Goal: Task Accomplishment & Management: Manage account settings

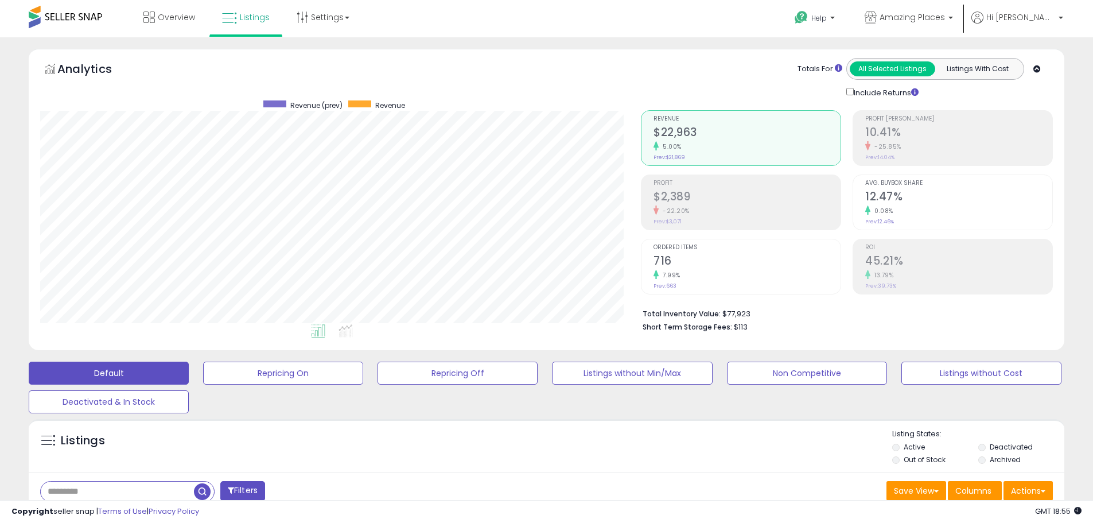
select select "**"
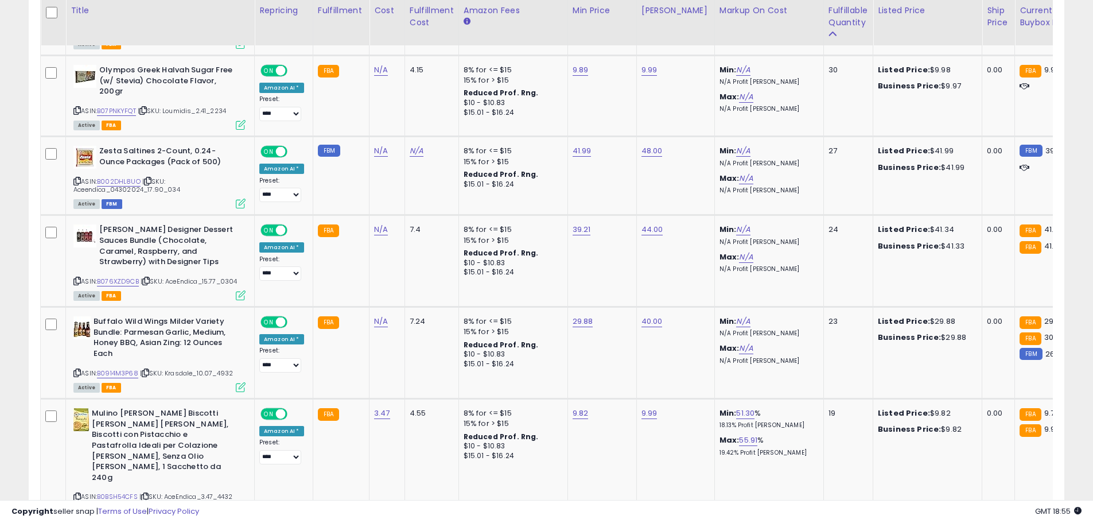
scroll to position [235, 601]
click at [77, 107] on icon at bounding box center [76, 110] width 7 height 6
click at [115, 106] on link "B07PNKYFQT" at bounding box center [116, 111] width 39 height 10
click at [114, 106] on link "B07PNKYFQT" at bounding box center [116, 111] width 39 height 10
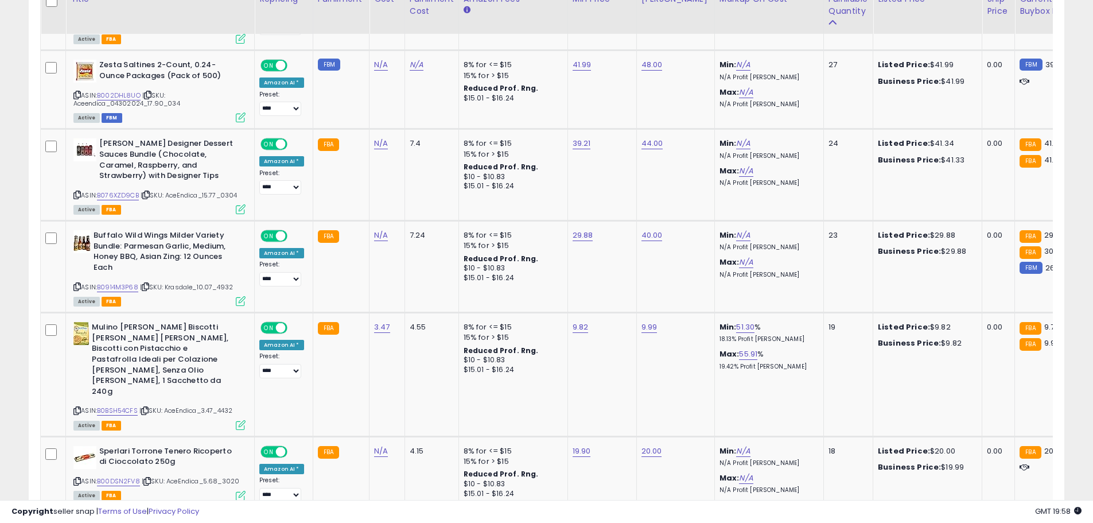
scroll to position [2816, 0]
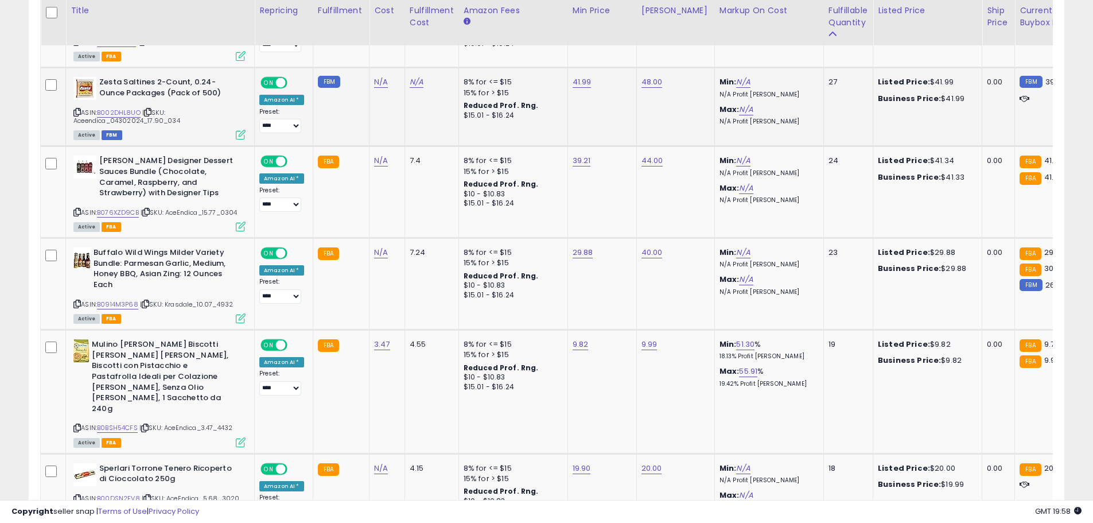
click at [77, 109] on icon at bounding box center [76, 112] width 7 height 6
click at [104, 108] on link "B002DHL8UO" at bounding box center [119, 113] width 44 height 10
type input "*****"
click at [619, 35] on button "submit" at bounding box center [610, 32] width 20 height 17
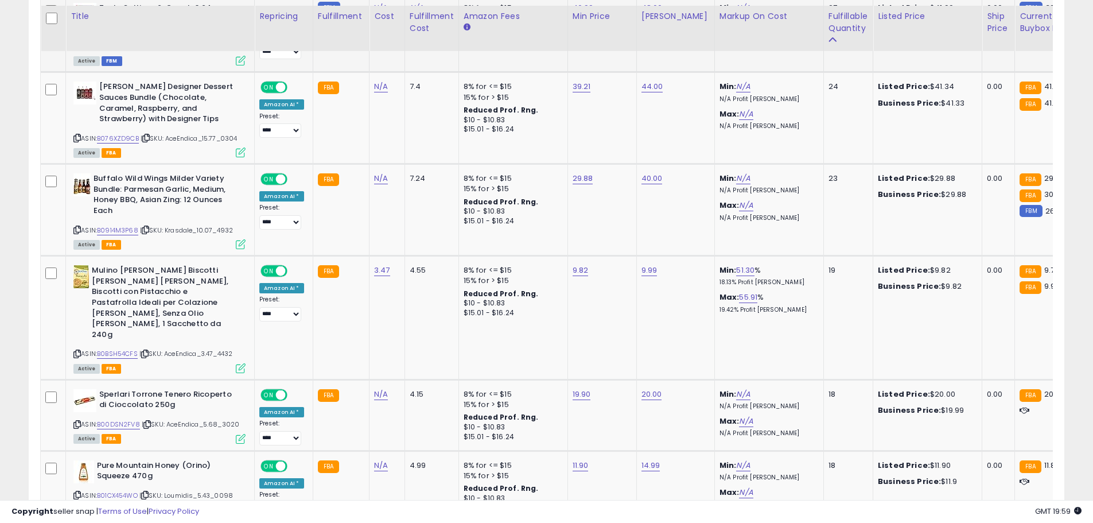
scroll to position [2896, 0]
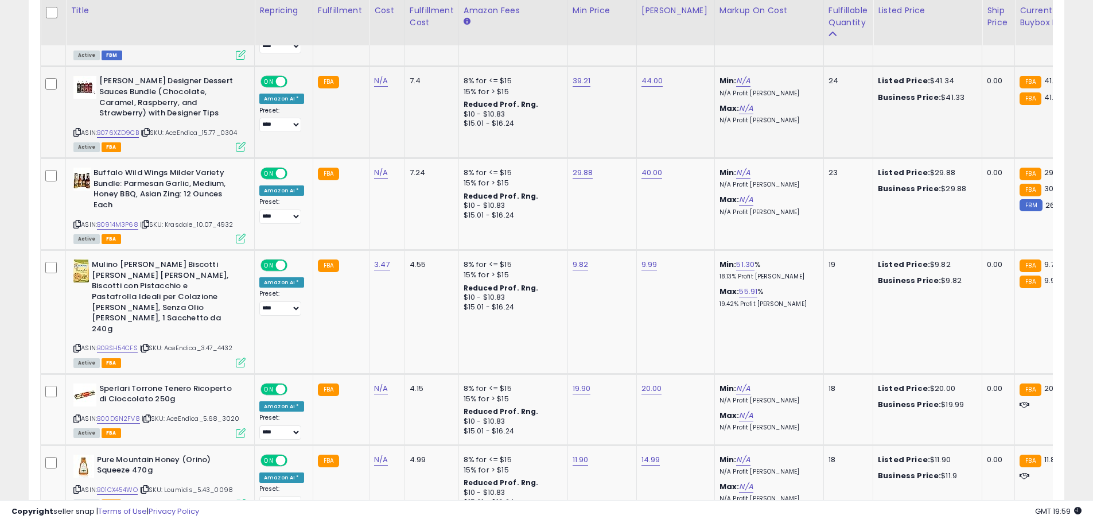
click at [75, 129] on icon at bounding box center [76, 132] width 7 height 6
click at [114, 128] on link "B076XZD9CB" at bounding box center [118, 133] width 42 height 10
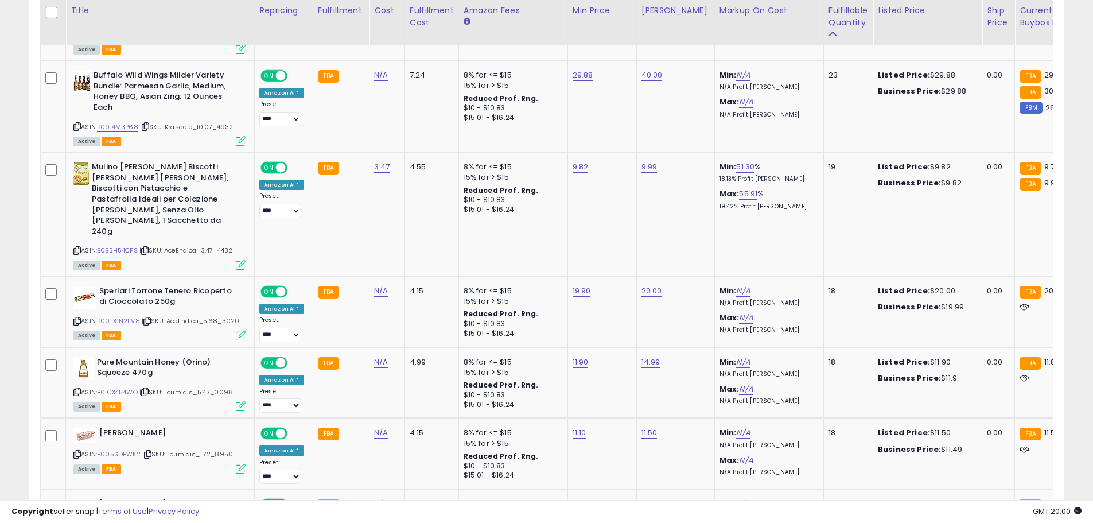
scroll to position [2982, 0]
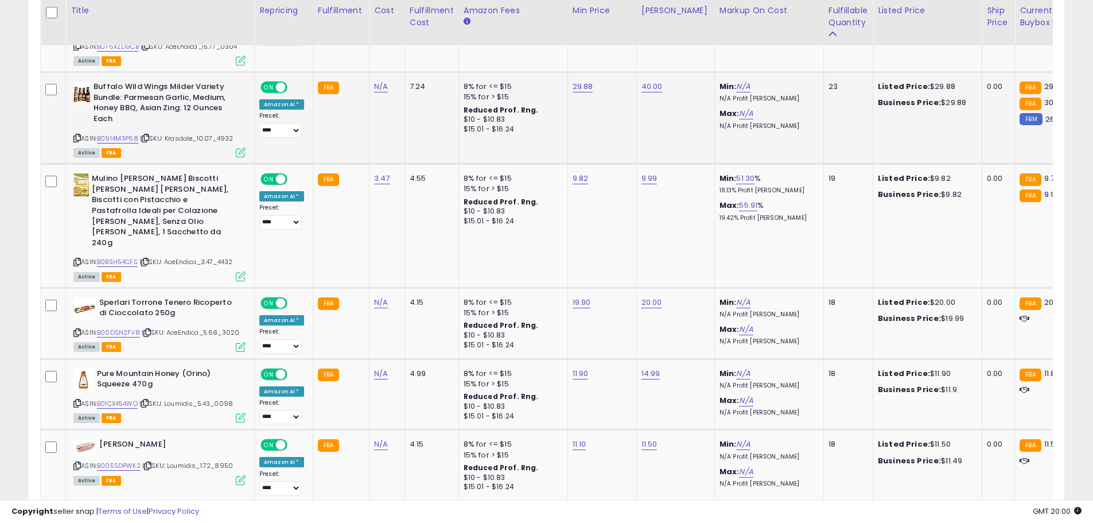
click at [76, 135] on icon at bounding box center [76, 138] width 7 height 6
click at [110, 134] on link "B0914M3P68" at bounding box center [117, 139] width 41 height 10
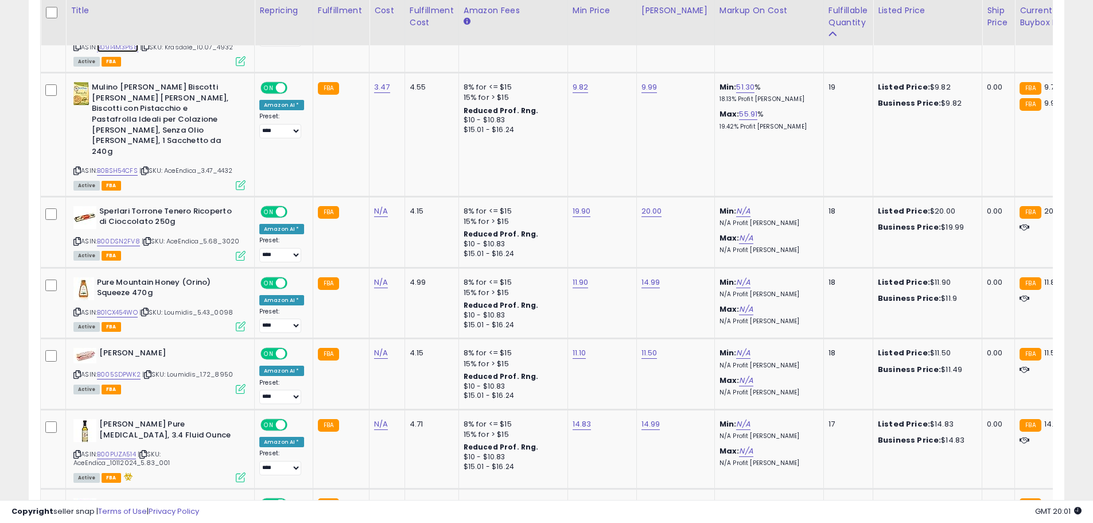
scroll to position [3079, 0]
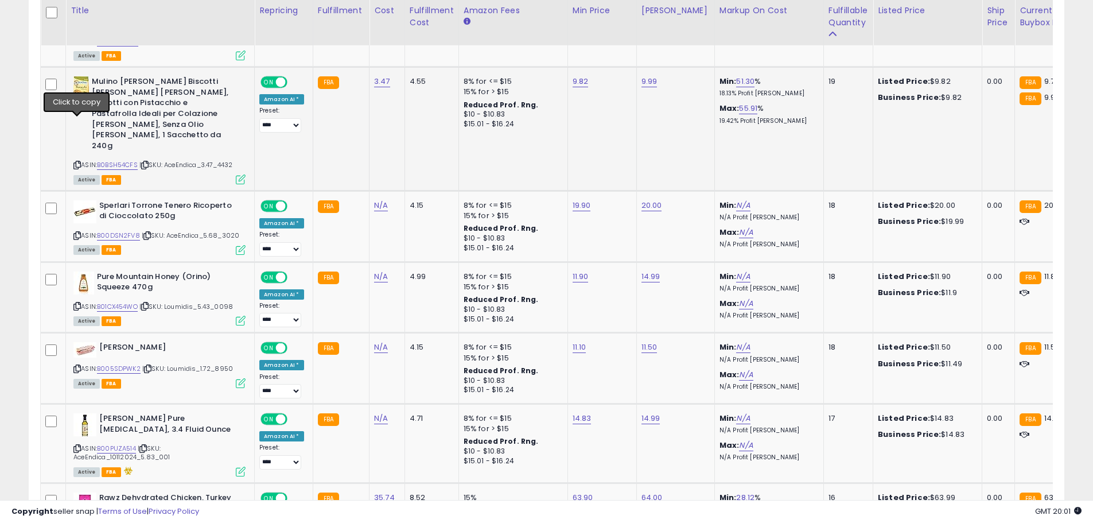
click at [76, 162] on icon at bounding box center [76, 165] width 7 height 6
click at [118, 160] on link "B0BSH54CFS" at bounding box center [117, 165] width 41 height 10
type input "****"
click at [611, 29] on icon "submit" at bounding box center [607, 31] width 7 height 7
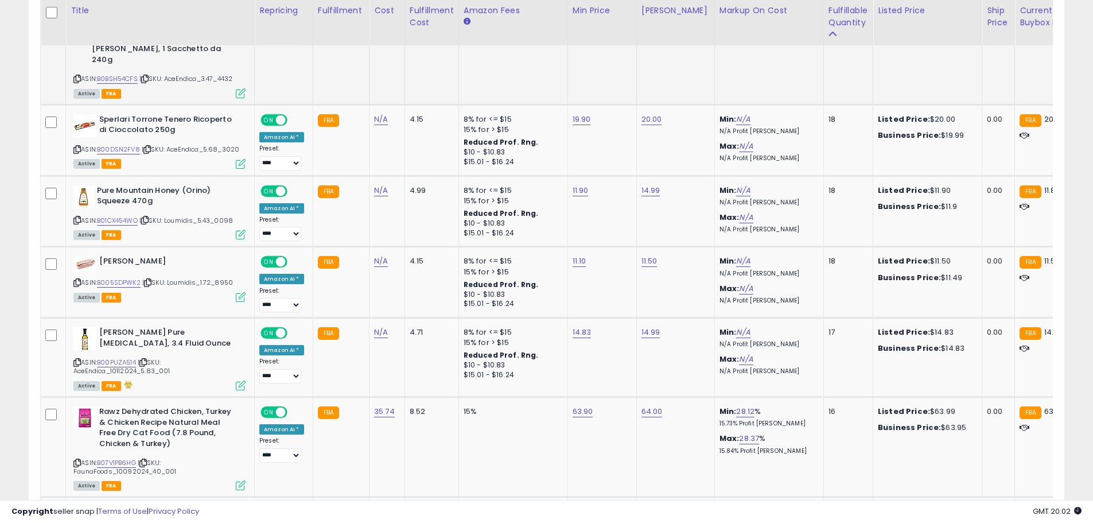
scroll to position [3182, 0]
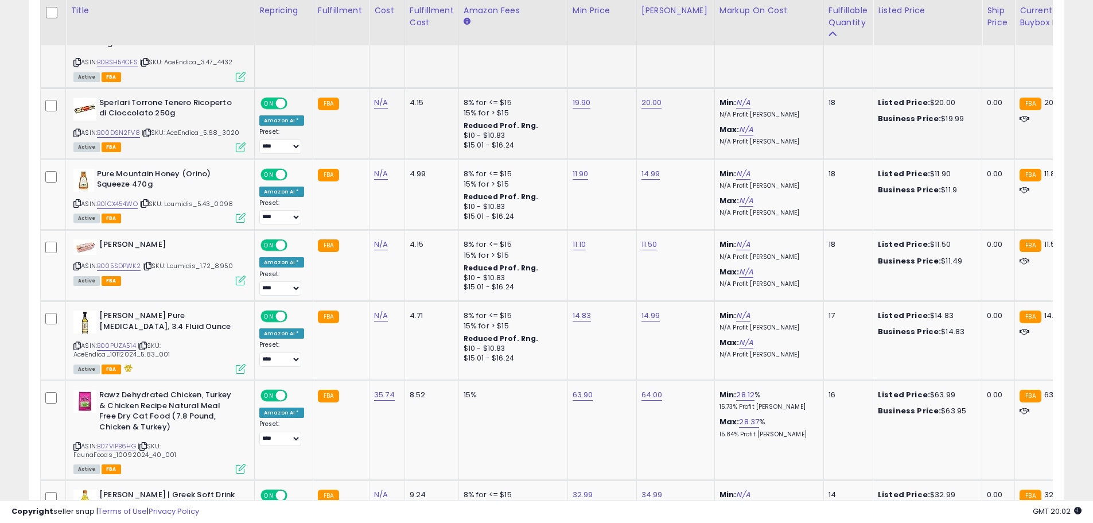
click at [78, 130] on icon at bounding box center [76, 133] width 7 height 6
click at [120, 128] on link "B00DSN2FV8" at bounding box center [118, 133] width 43 height 10
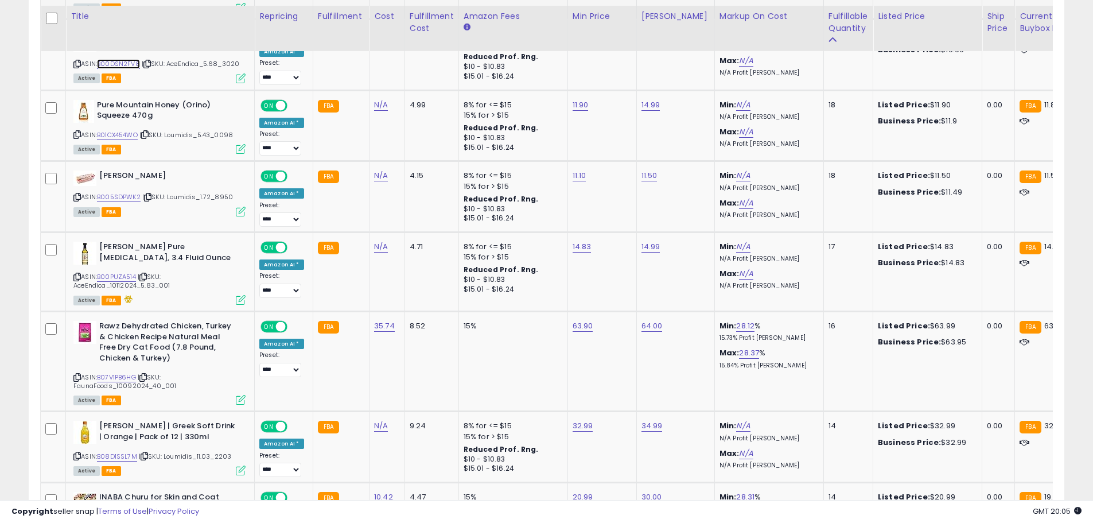
scroll to position [3256, 0]
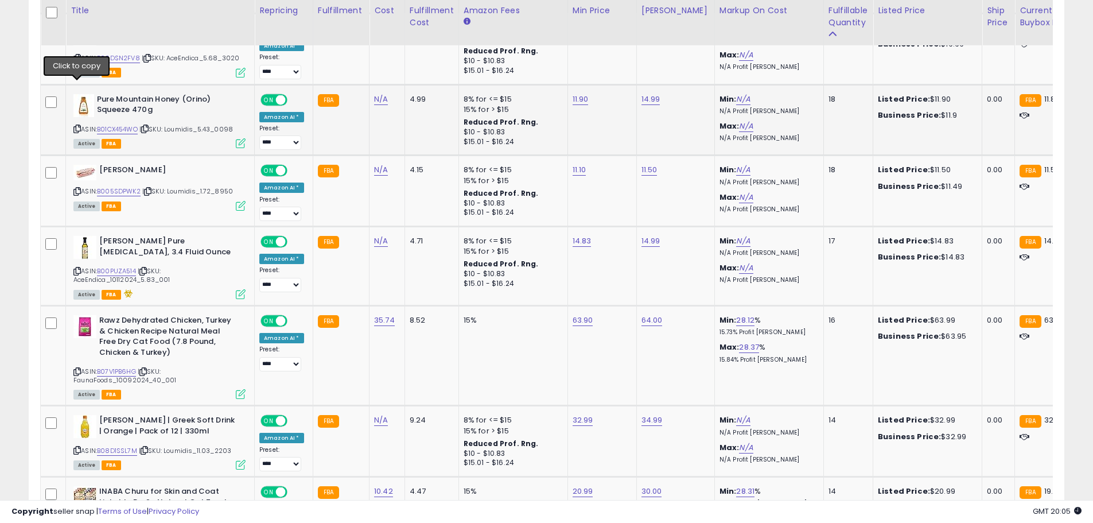
click at [77, 126] on icon at bounding box center [76, 129] width 7 height 6
click at [112, 125] on link "B01CX454WO" at bounding box center [117, 130] width 41 height 10
type input "*****"
click at [618, 25] on button "submit" at bounding box center [608, 27] width 20 height 17
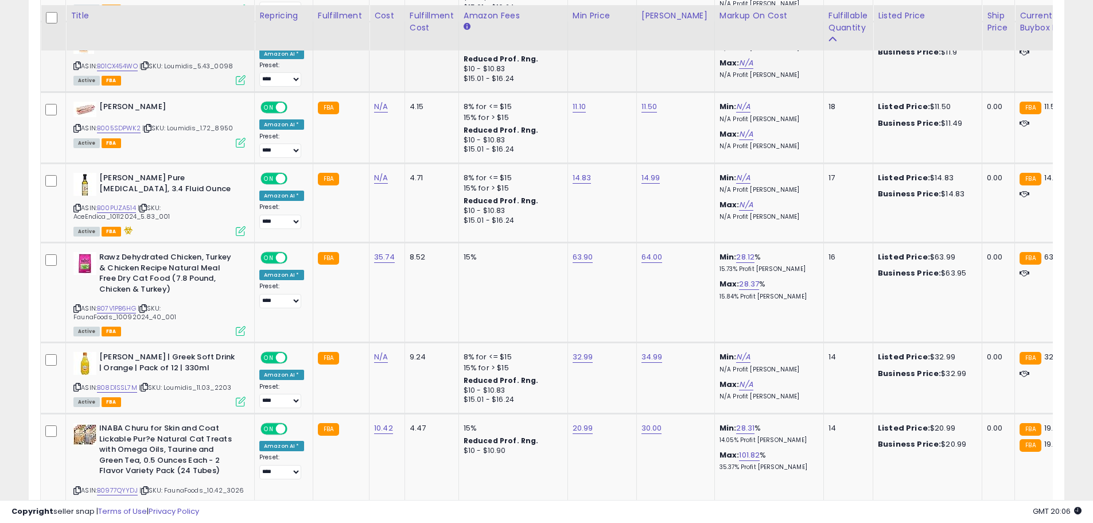
scroll to position [3324, 0]
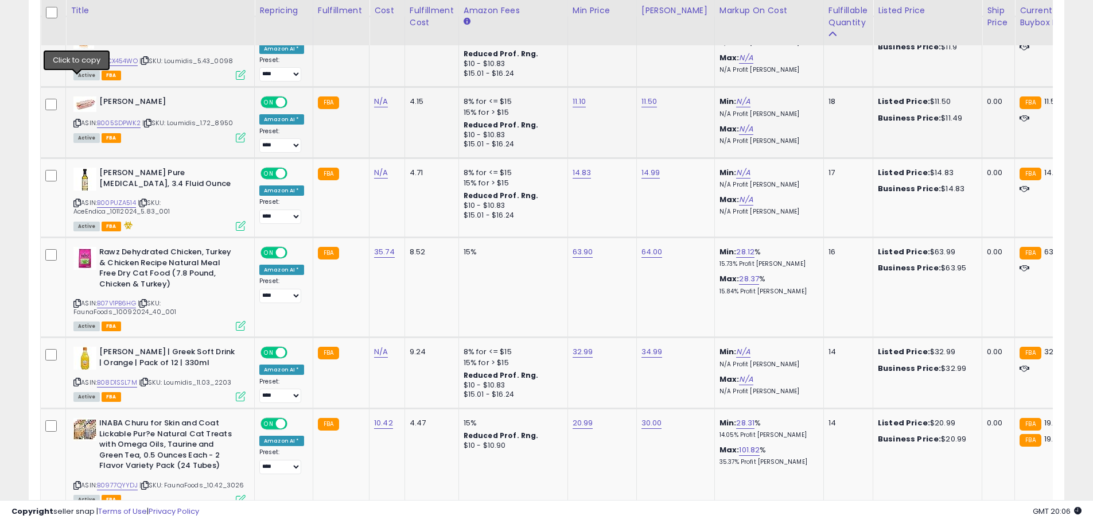
click at [78, 120] on icon at bounding box center [76, 123] width 7 height 6
click at [114, 118] on link "B005SDPWK2" at bounding box center [119, 123] width 44 height 10
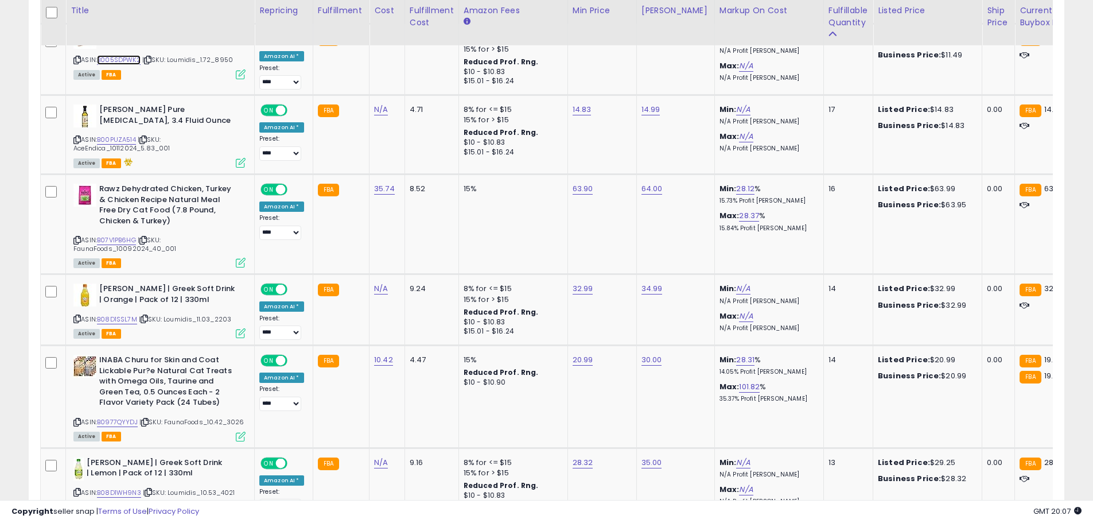
scroll to position [3405, 0]
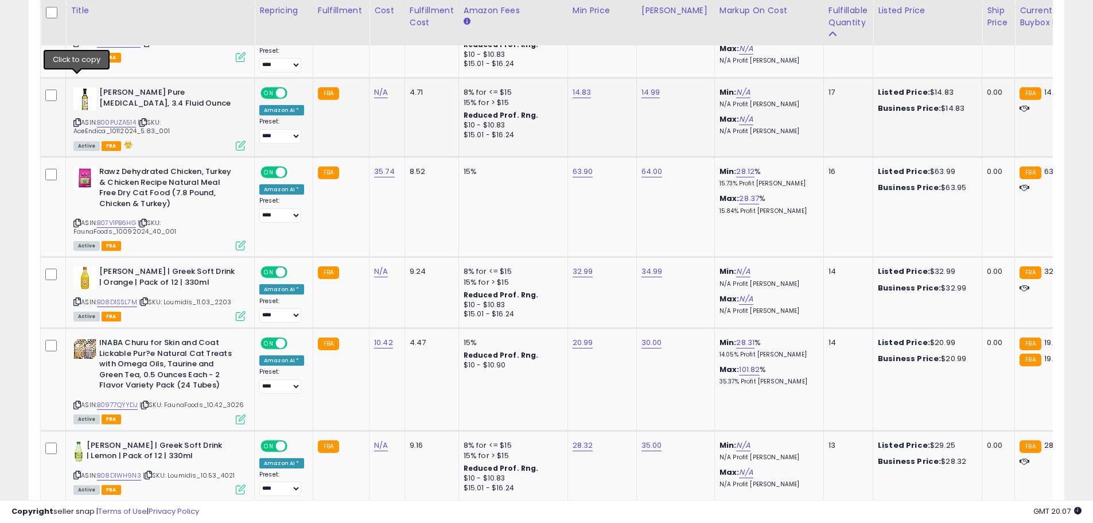
click at [76, 119] on icon at bounding box center [76, 122] width 7 height 6
click at [127, 118] on link "B00PUZA514" at bounding box center [116, 123] width 39 height 10
drag, startPoint x: 513, startPoint y: 22, endPoint x: 523, endPoint y: 22, distance: 10.3
click at [523, 22] on input "*****" at bounding box center [544, 23] width 102 height 20
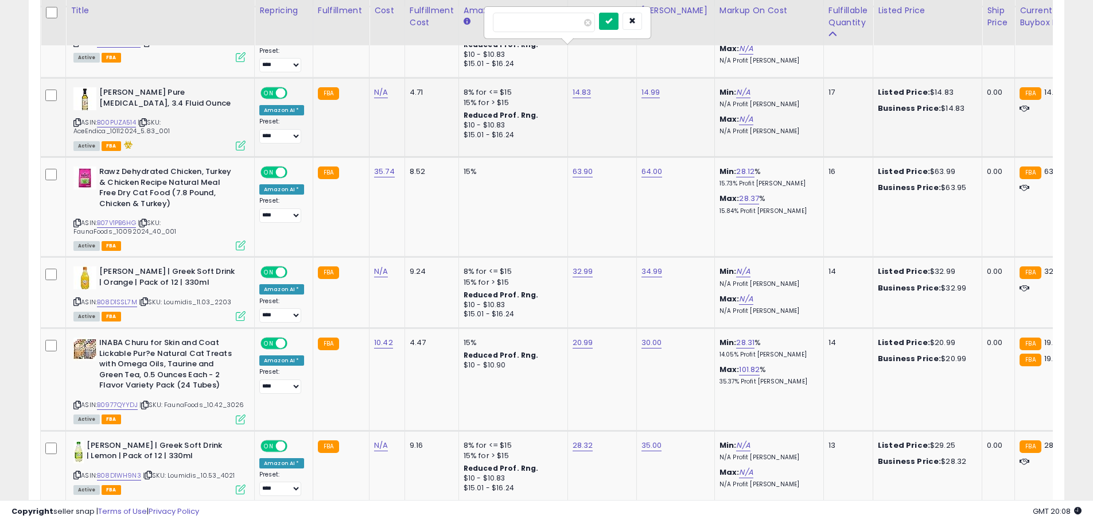
type input "*****"
click at [612, 20] on icon "submit" at bounding box center [608, 20] width 7 height 7
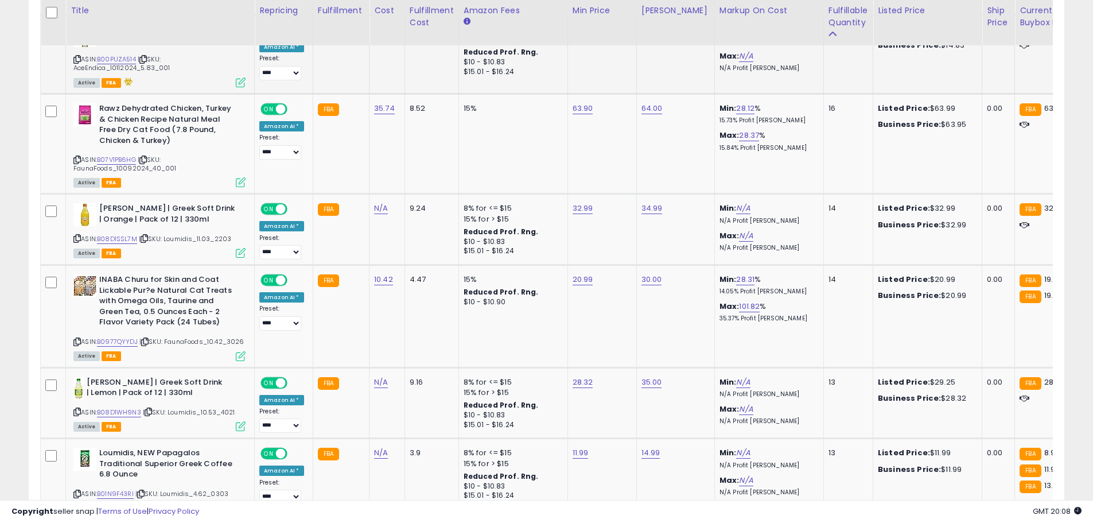
scroll to position [3474, 0]
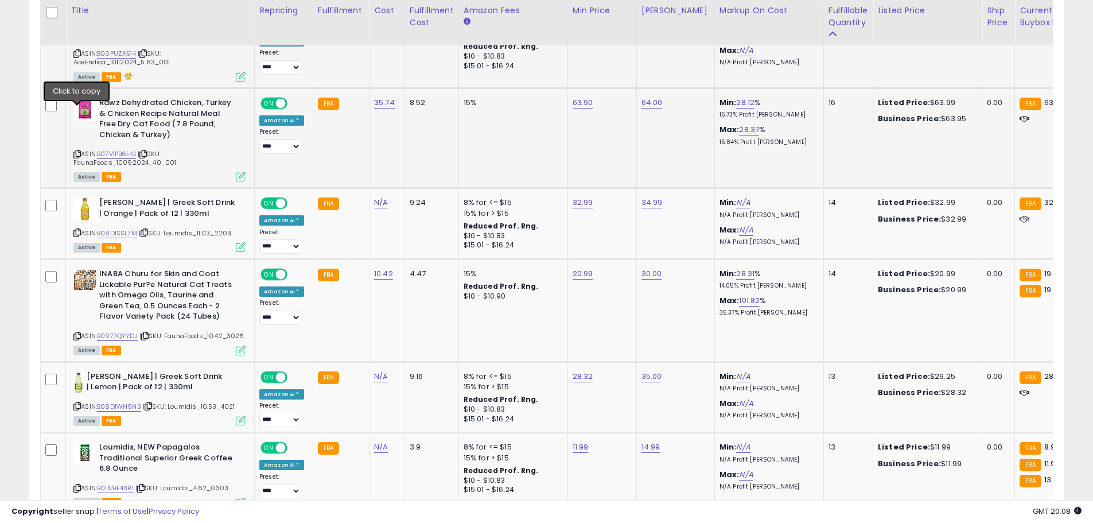
click at [76, 151] on icon at bounding box center [76, 154] width 7 height 6
click at [115, 149] on link "B07V1PB6HG" at bounding box center [116, 154] width 39 height 10
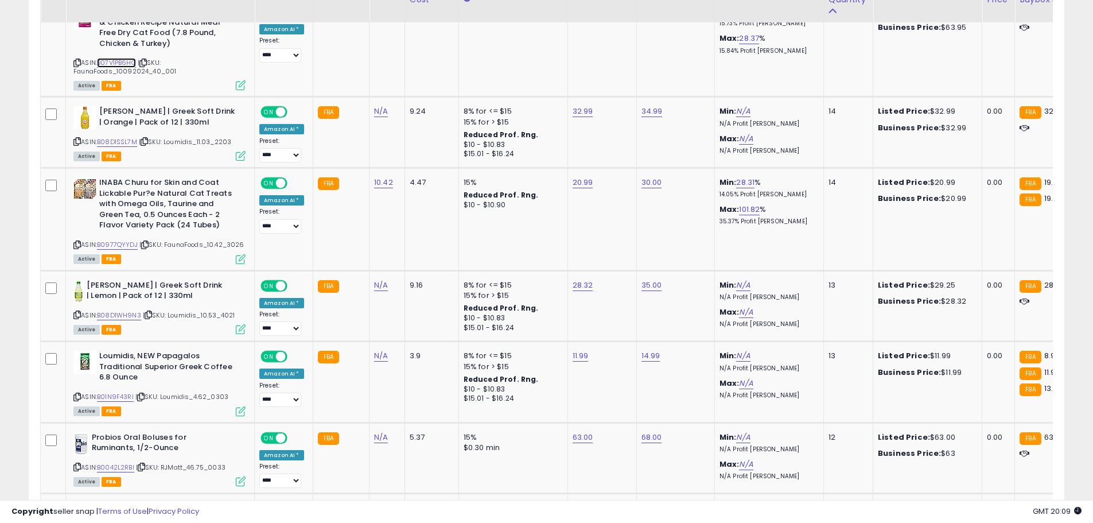
scroll to position [3571, 0]
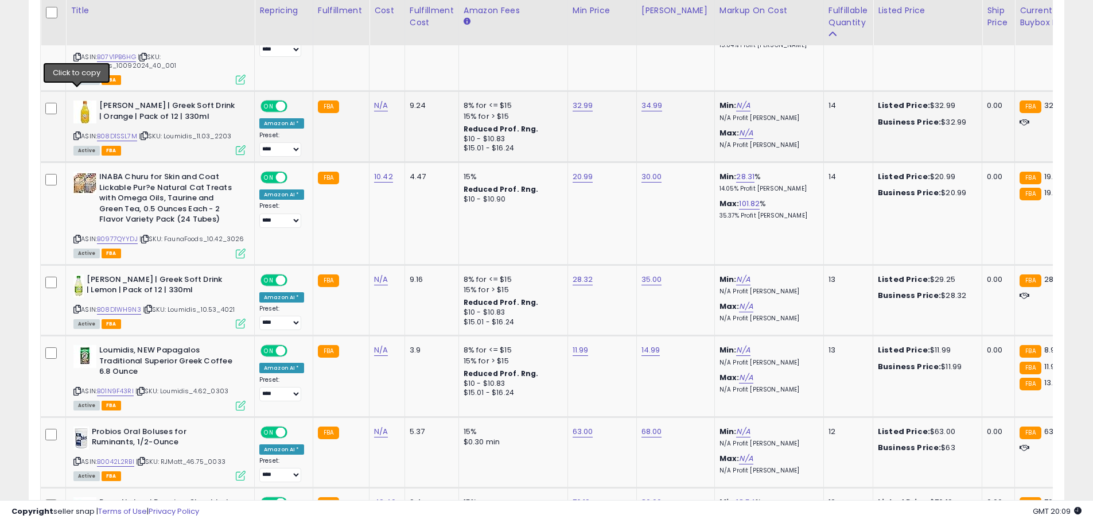
click at [76, 133] on icon at bounding box center [76, 136] width 7 height 6
click at [110, 131] on link "B08D1SSL7M" at bounding box center [117, 136] width 40 height 10
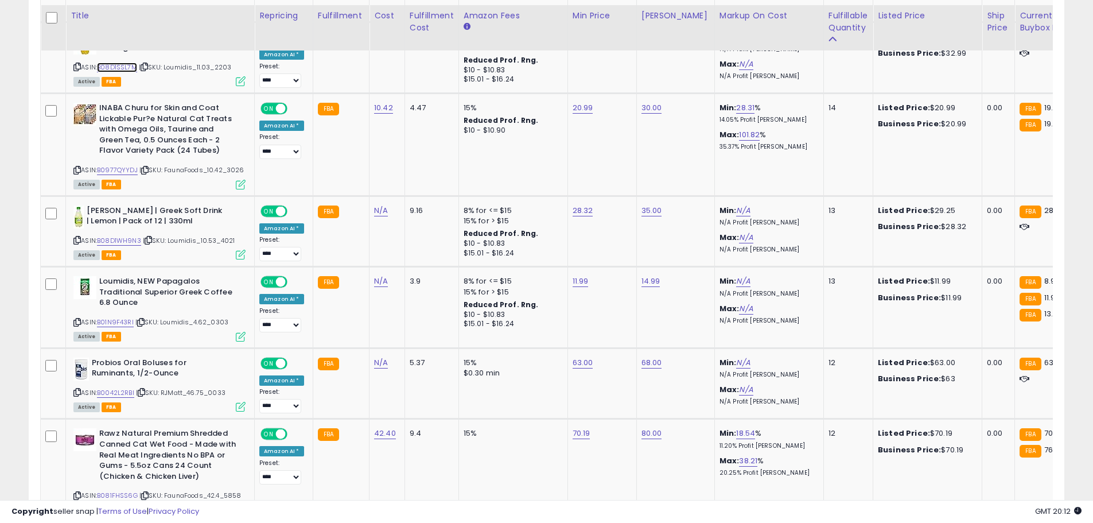
scroll to position [3645, 0]
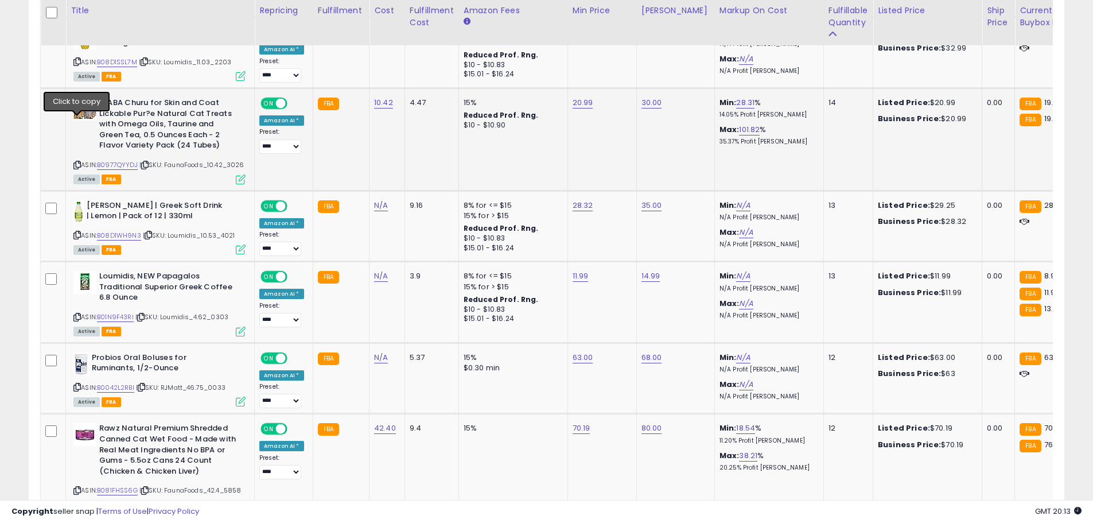
click at [77, 162] on icon at bounding box center [76, 165] width 7 height 6
click at [109, 160] on link "B0977QYYDJ" at bounding box center [117, 165] width 41 height 10
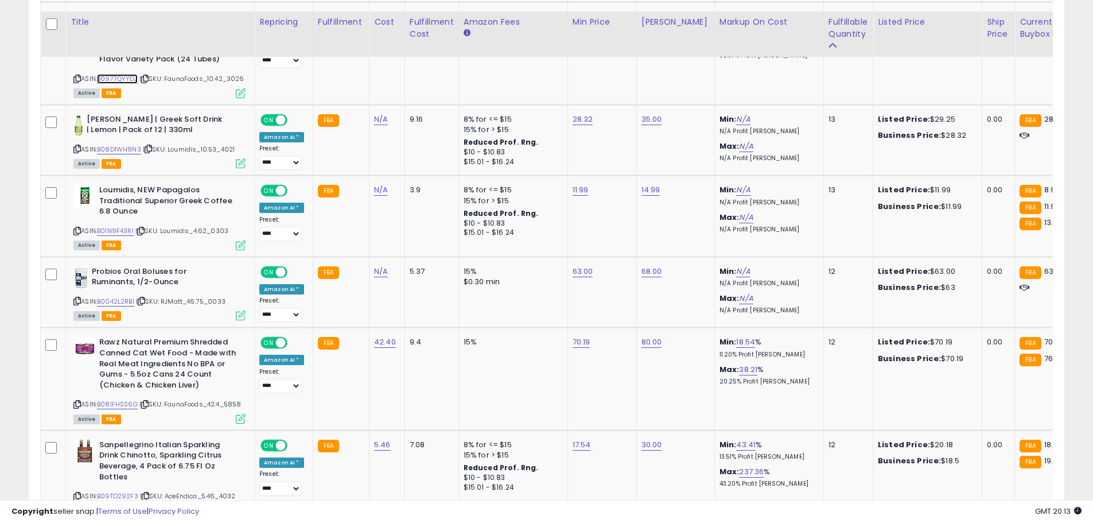
scroll to position [3754, 0]
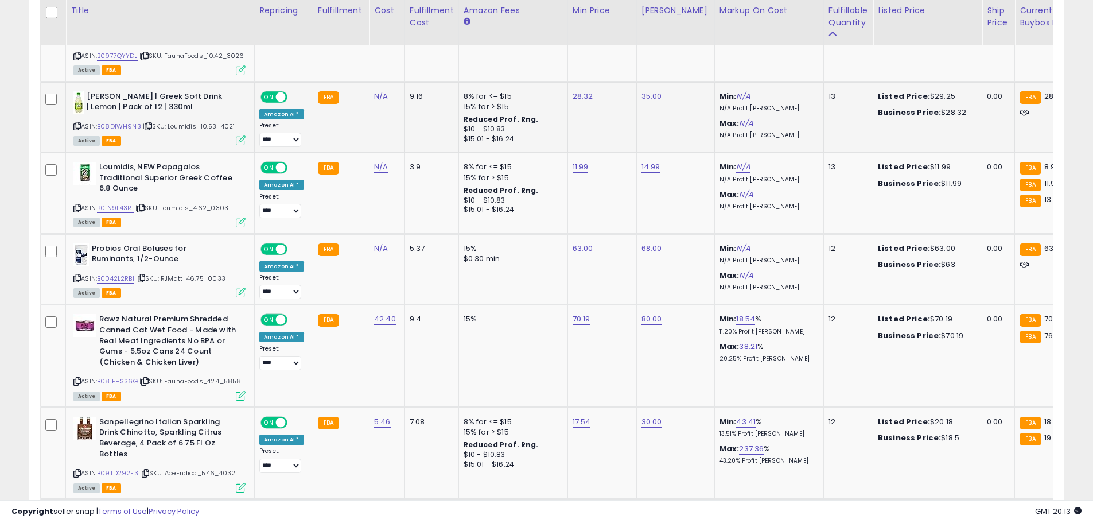
click at [76, 123] on icon at bounding box center [76, 126] width 7 height 6
click at [118, 122] on link "B08D1WH9N3" at bounding box center [119, 127] width 44 height 10
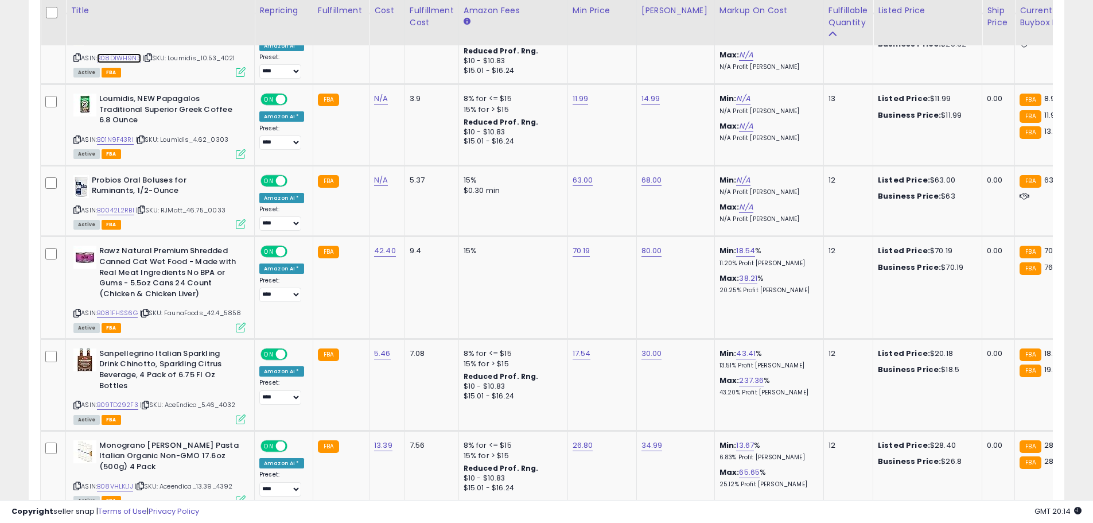
scroll to position [3828, 0]
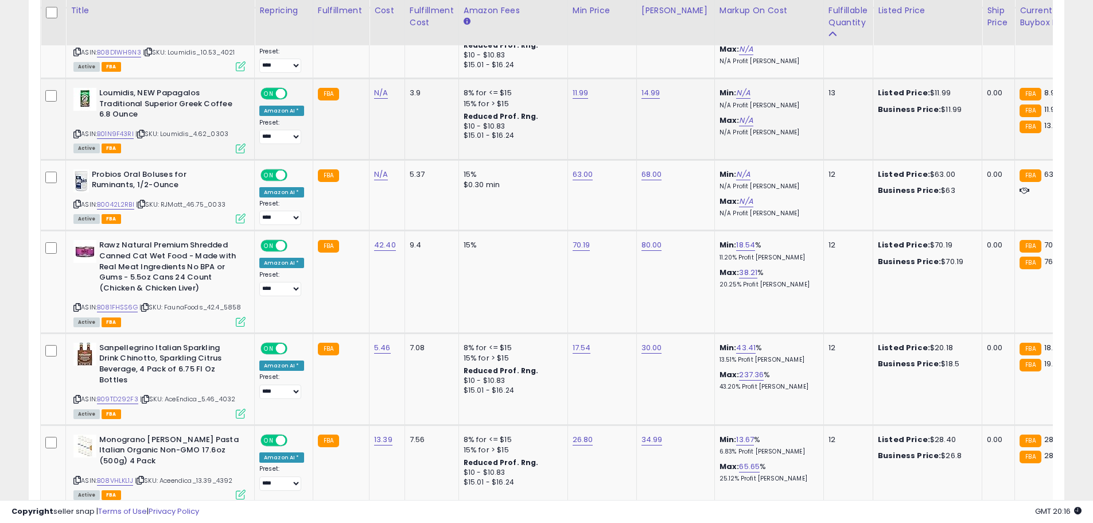
click at [77, 131] on icon at bounding box center [76, 134] width 7 height 6
click at [75, 131] on icon at bounding box center [76, 134] width 7 height 6
click at [113, 129] on link "B01N9F43RI" at bounding box center [115, 134] width 37 height 10
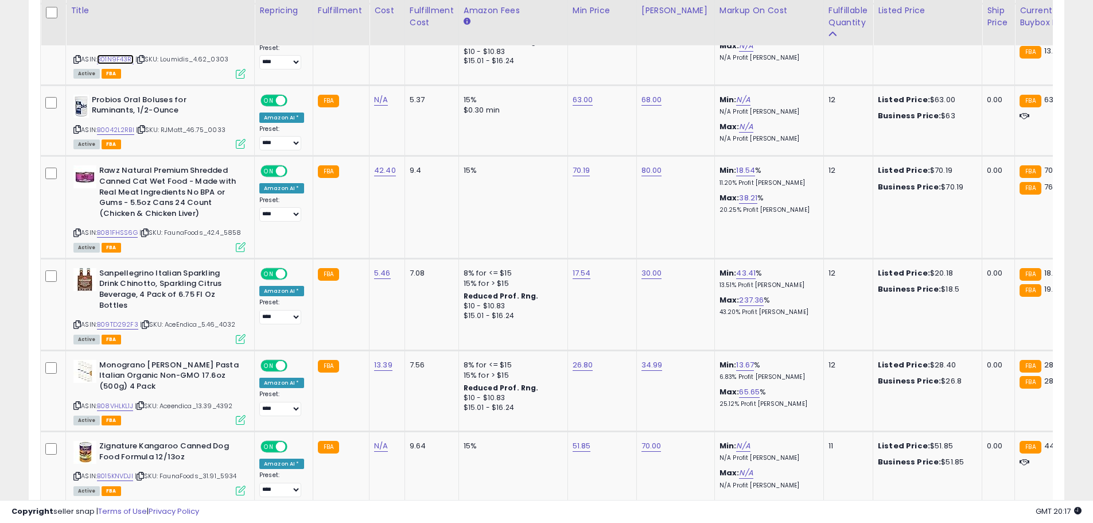
scroll to position [3908, 0]
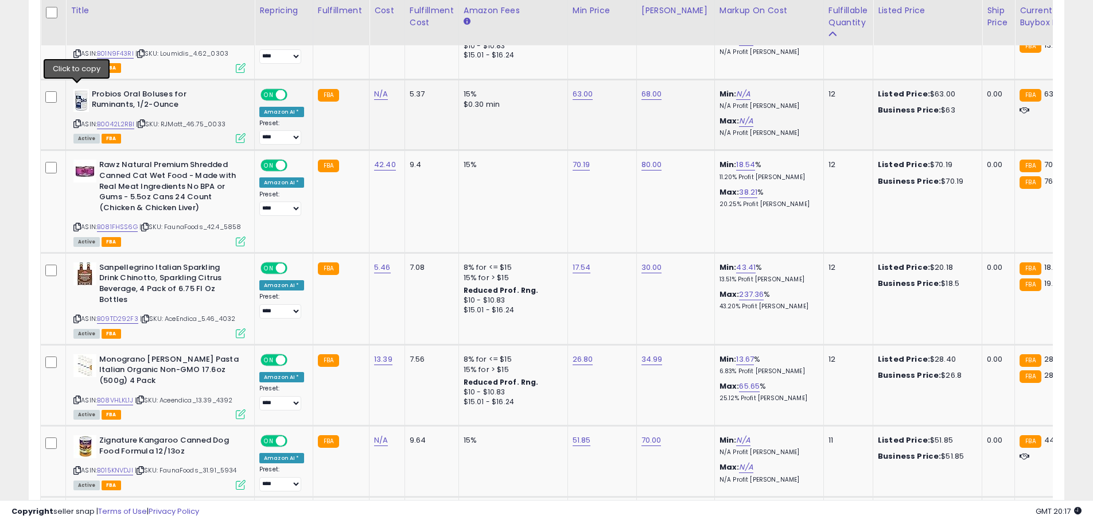
click at [77, 120] on icon at bounding box center [76, 123] width 7 height 6
click at [110, 119] on link "B0042L2RBI" at bounding box center [115, 124] width 37 height 10
click at [508, 36] on input "*****" at bounding box center [545, 32] width 102 height 20
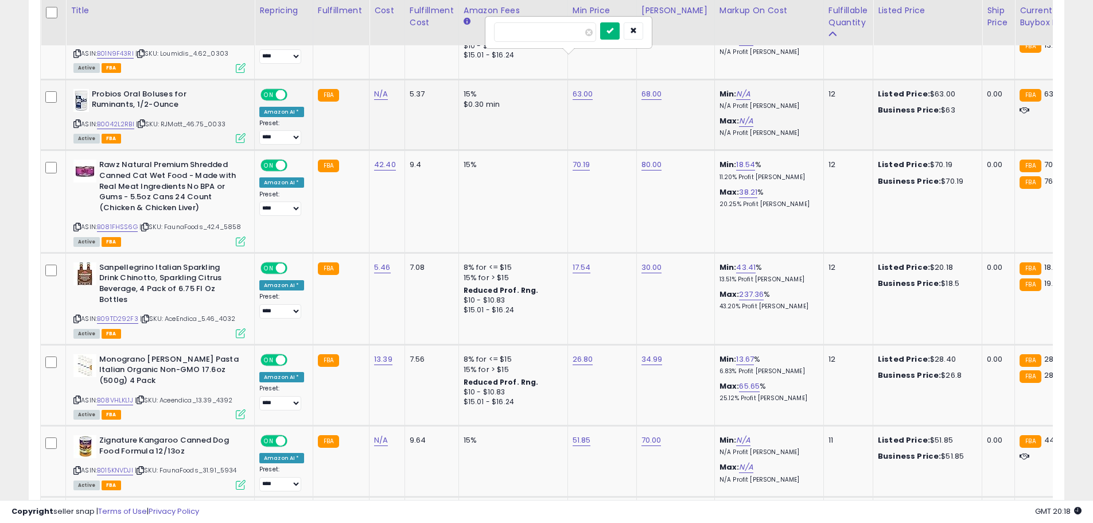
type input "*****"
click at [620, 36] on button "submit" at bounding box center [610, 30] width 20 height 17
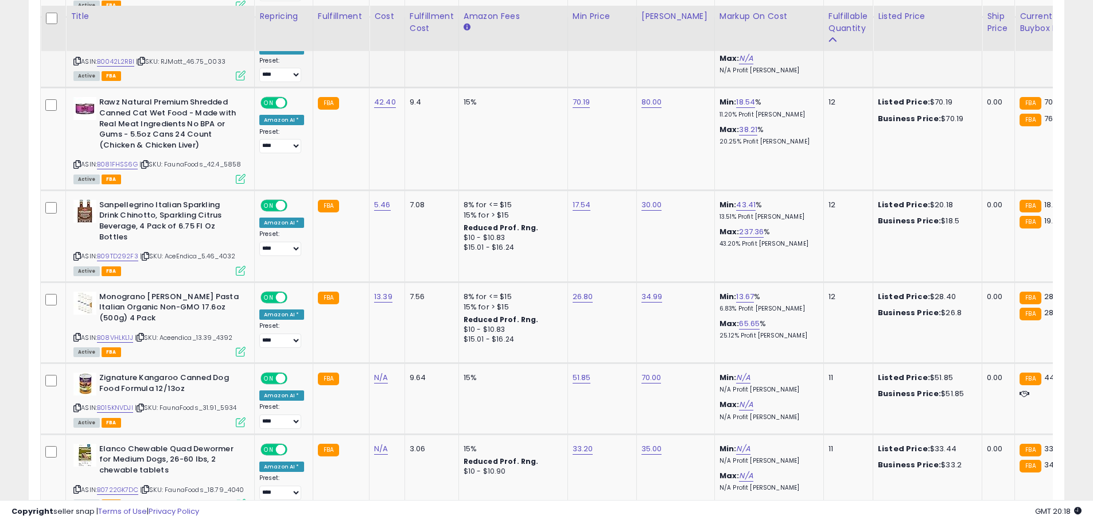
scroll to position [3976, 0]
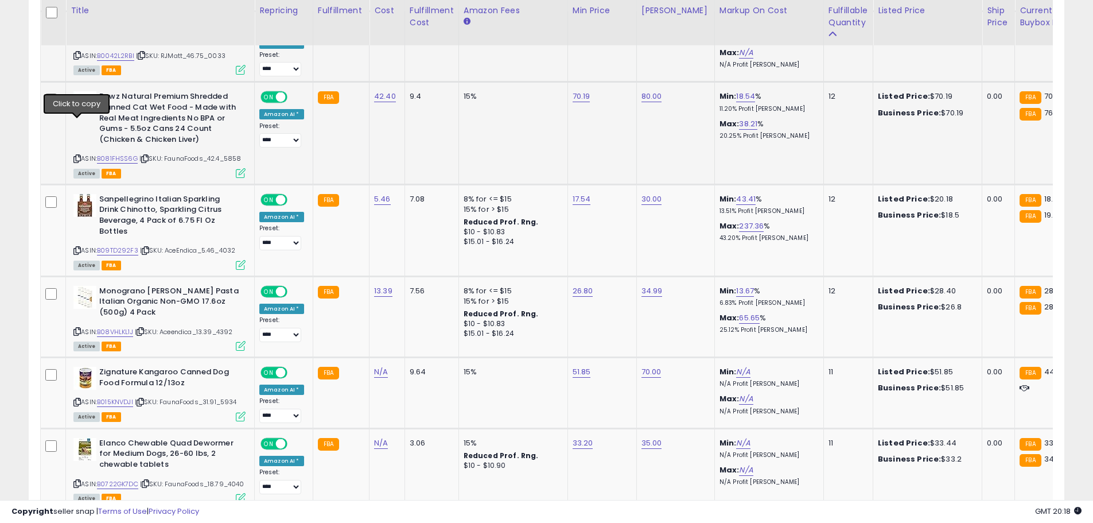
click at [76, 155] on icon at bounding box center [76, 158] width 7 height 6
click at [112, 154] on link "B081FHSS6G" at bounding box center [117, 159] width 41 height 10
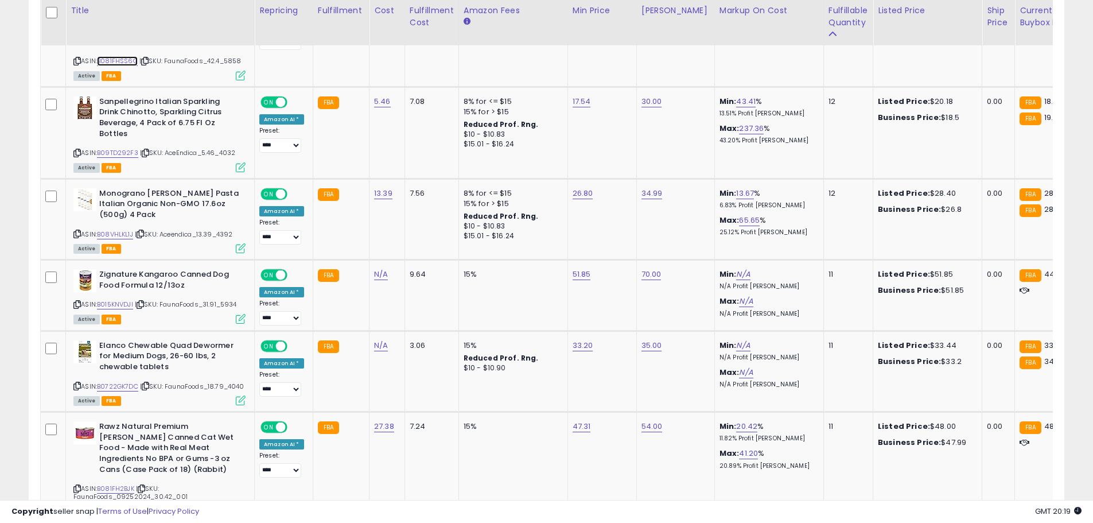
scroll to position [4080, 0]
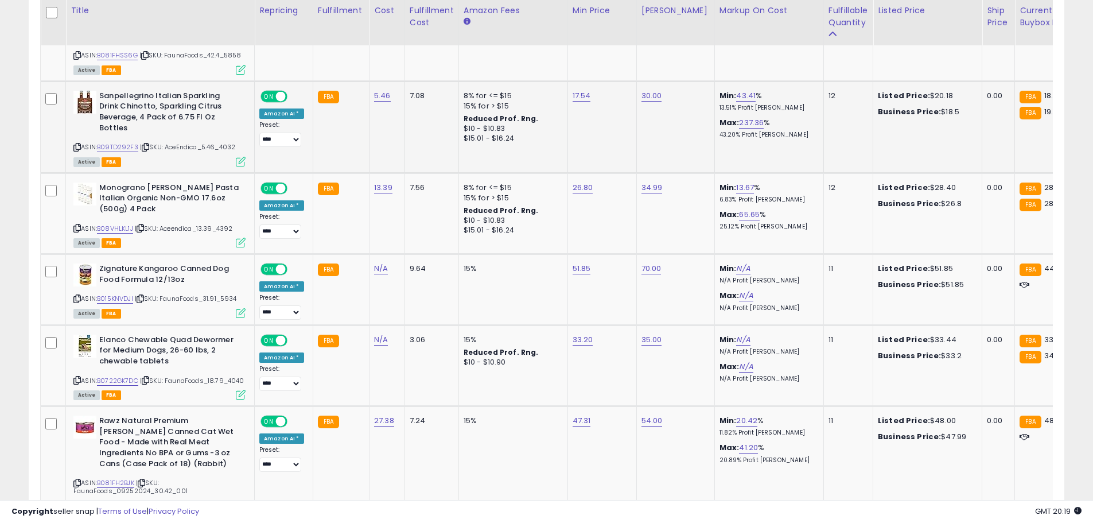
click at [75, 144] on icon at bounding box center [76, 147] width 7 height 6
click at [108, 142] on link "B09TD292F3" at bounding box center [117, 147] width 41 height 10
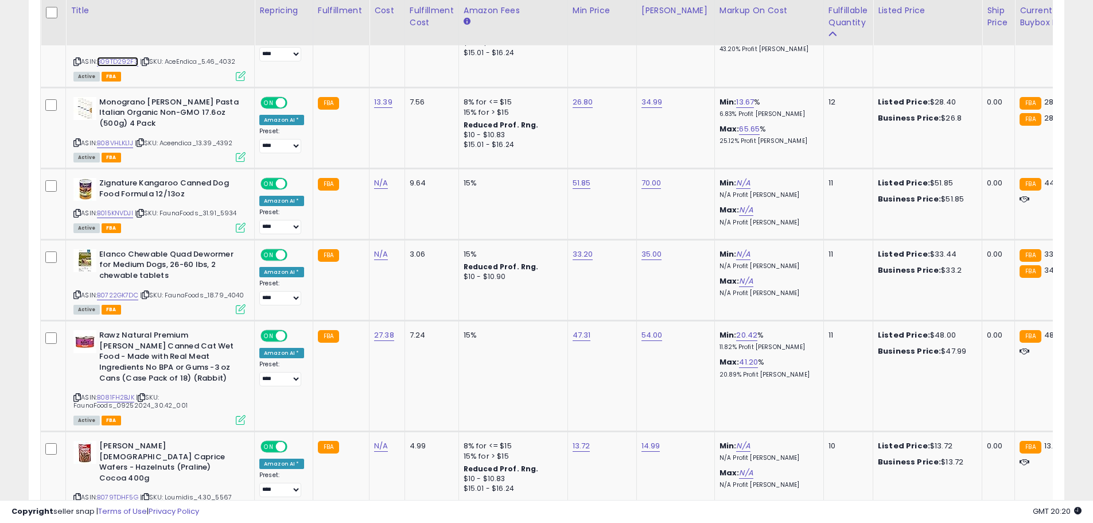
scroll to position [4171, 0]
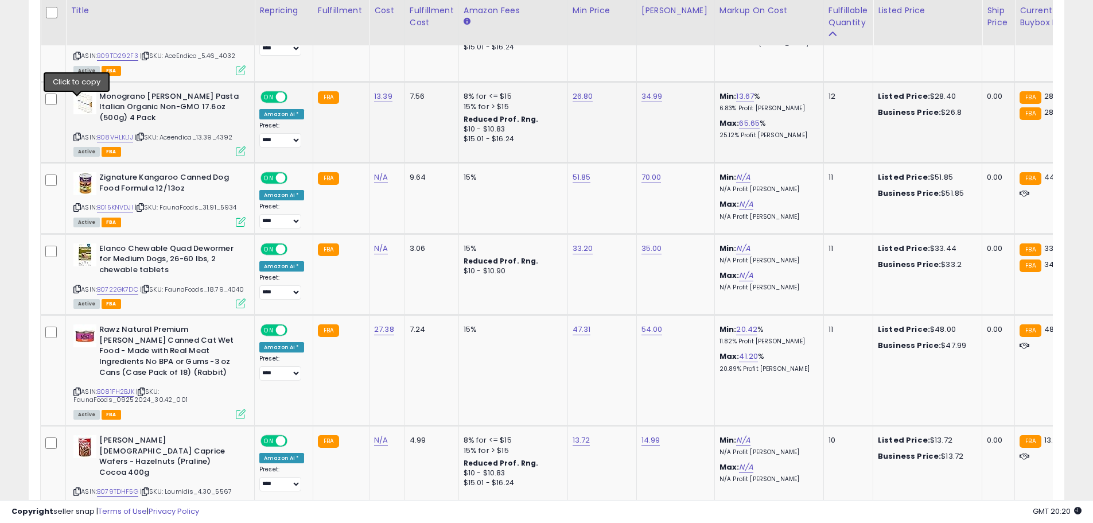
click at [77, 134] on icon at bounding box center [76, 137] width 7 height 6
click at [113, 133] on link "B08VHLKL1J" at bounding box center [115, 138] width 36 height 10
type input "*****"
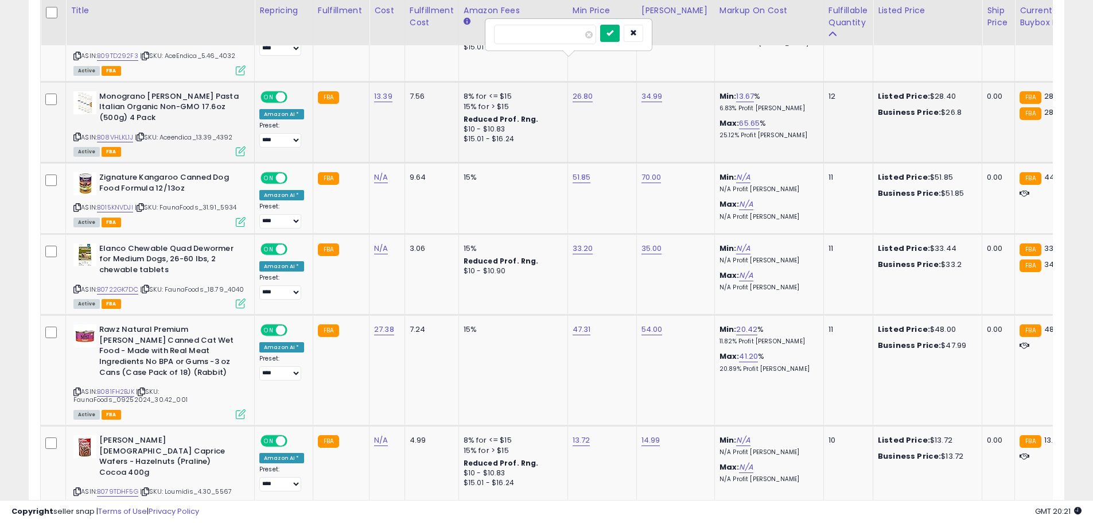
click at [620, 40] on button "submit" at bounding box center [610, 33] width 20 height 17
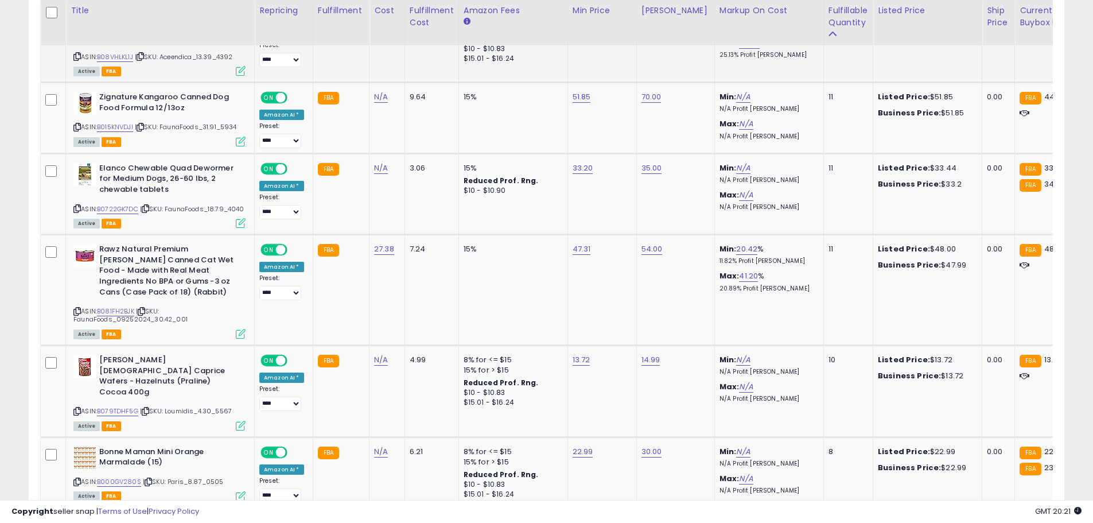
scroll to position [4257, 0]
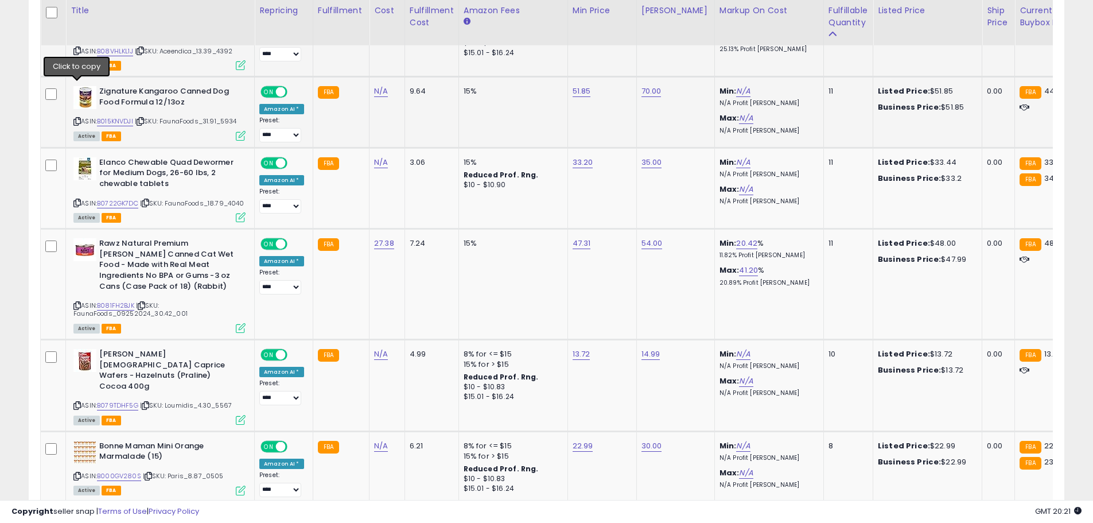
click at [76, 118] on icon at bounding box center [76, 121] width 7 height 6
click at [119, 116] on link "B015KNVDJI" at bounding box center [115, 121] width 36 height 10
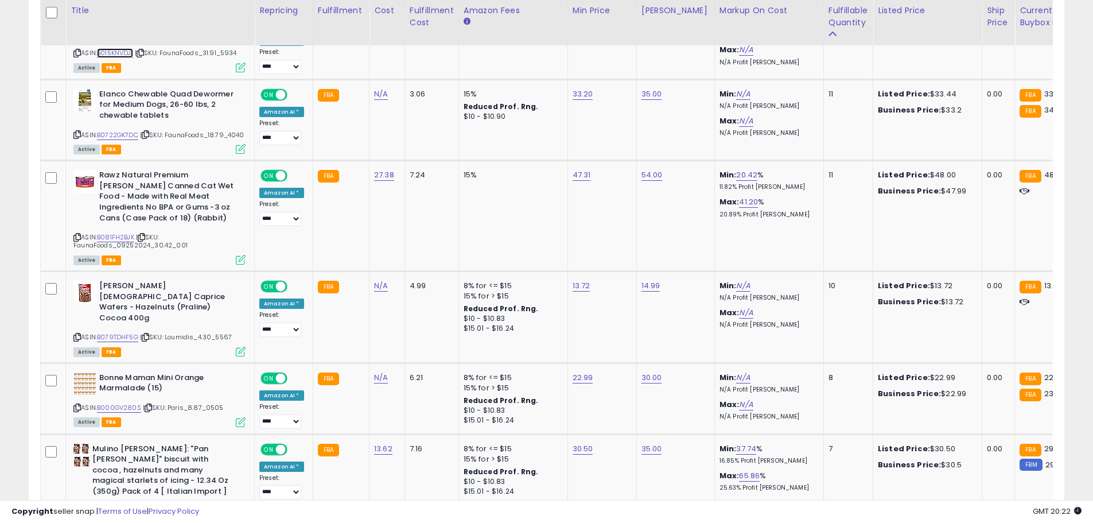
scroll to position [4331, 0]
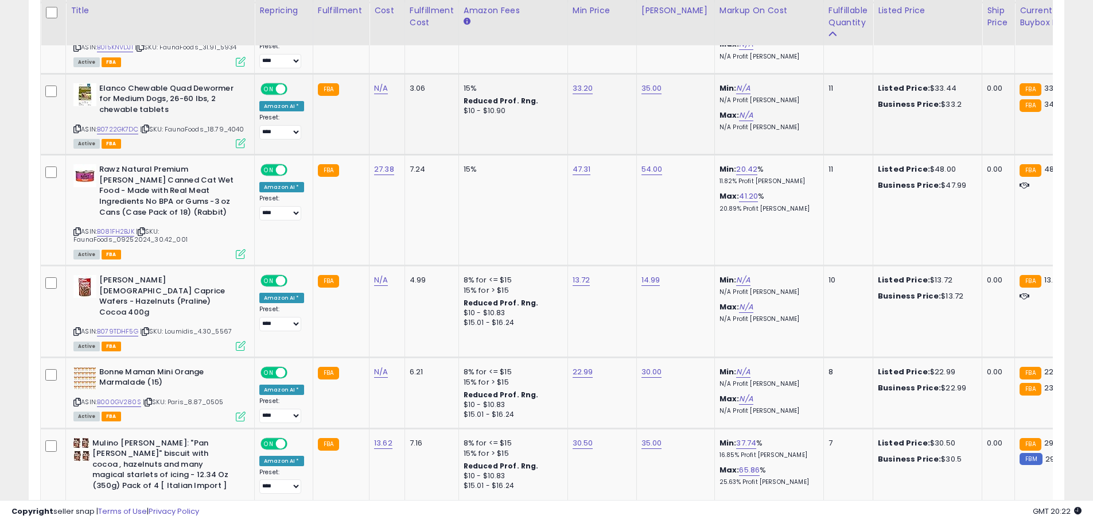
click at [77, 126] on icon at bounding box center [76, 129] width 7 height 6
click at [124, 125] on link "B0722GK7DC" at bounding box center [117, 130] width 41 height 10
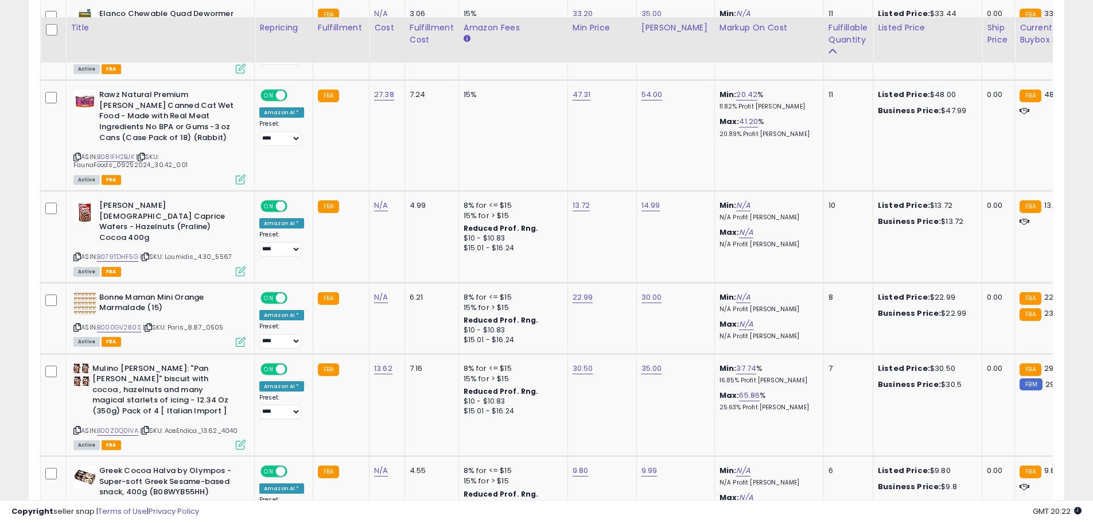
scroll to position [4423, 0]
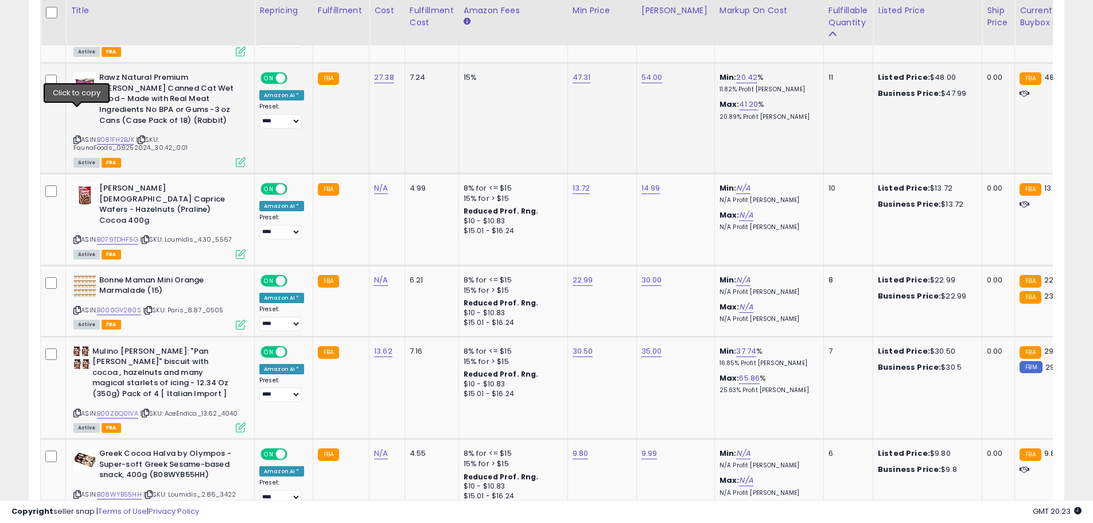
click at [76, 137] on icon at bounding box center [76, 140] width 7 height 6
click at [108, 135] on link "B081FH2BJK" at bounding box center [115, 140] width 37 height 10
type input "*****"
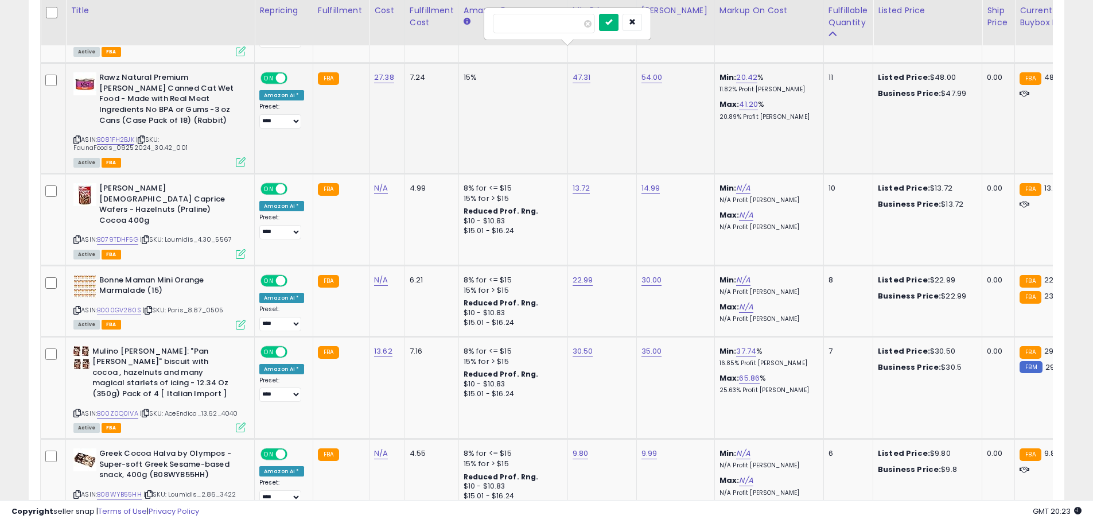
click at [619, 26] on button "submit" at bounding box center [609, 22] width 20 height 17
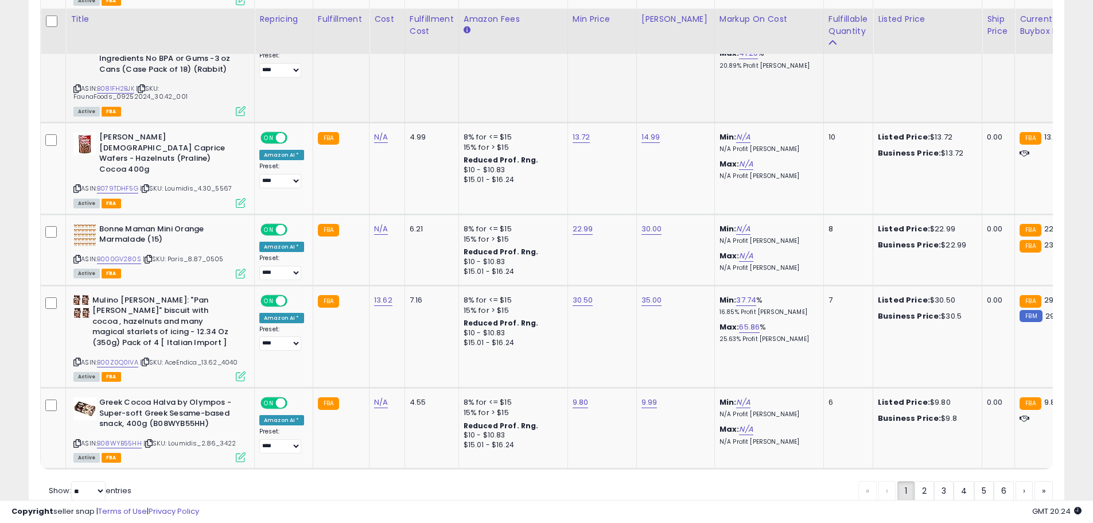
scroll to position [4482, 0]
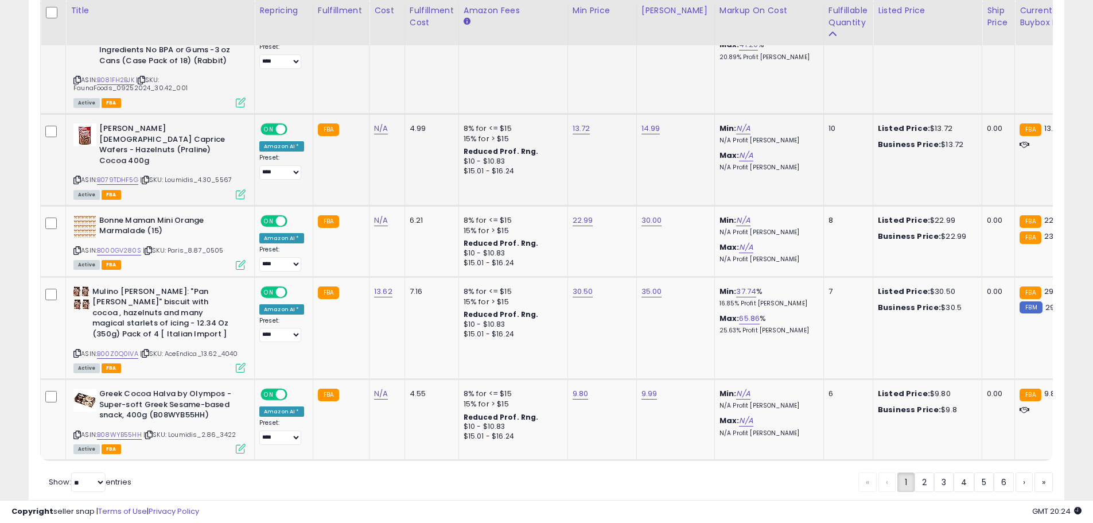
click at [75, 177] on icon at bounding box center [76, 180] width 7 height 6
click at [112, 175] on link "B079TDHF5G" at bounding box center [117, 180] width 41 height 10
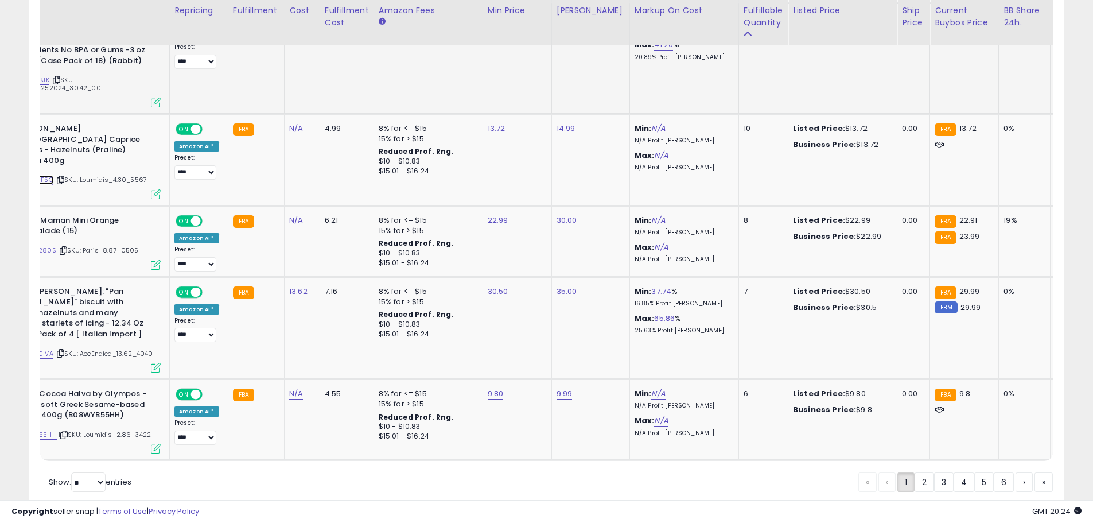
scroll to position [0, 0]
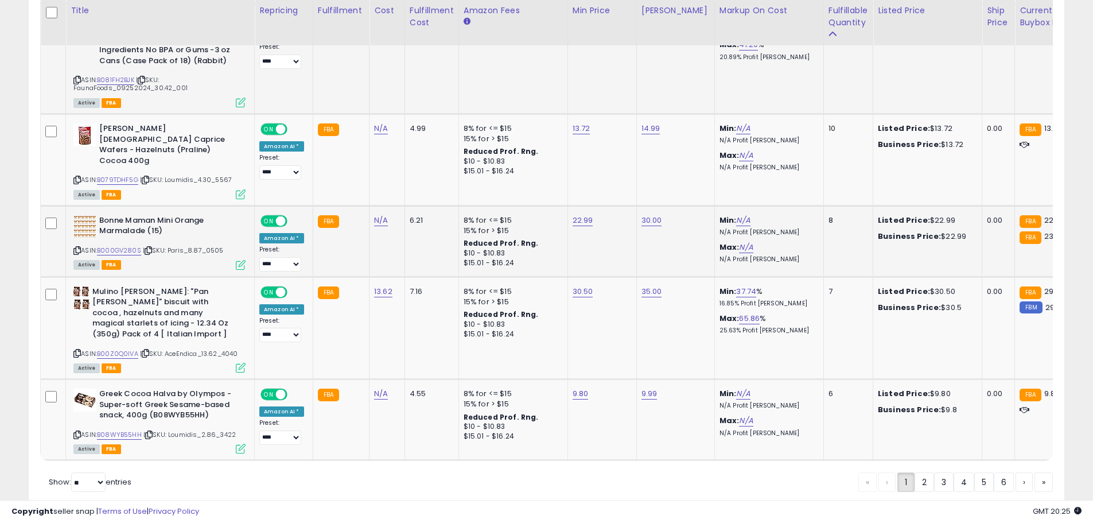
click at [77, 247] on icon at bounding box center [76, 250] width 7 height 6
click at [112, 246] on link "B000GV280S" at bounding box center [119, 251] width 44 height 10
click at [74, 350] on icon at bounding box center [76, 353] width 7 height 6
click at [103, 349] on link "B00Z0Q0IVA" at bounding box center [117, 354] width 41 height 10
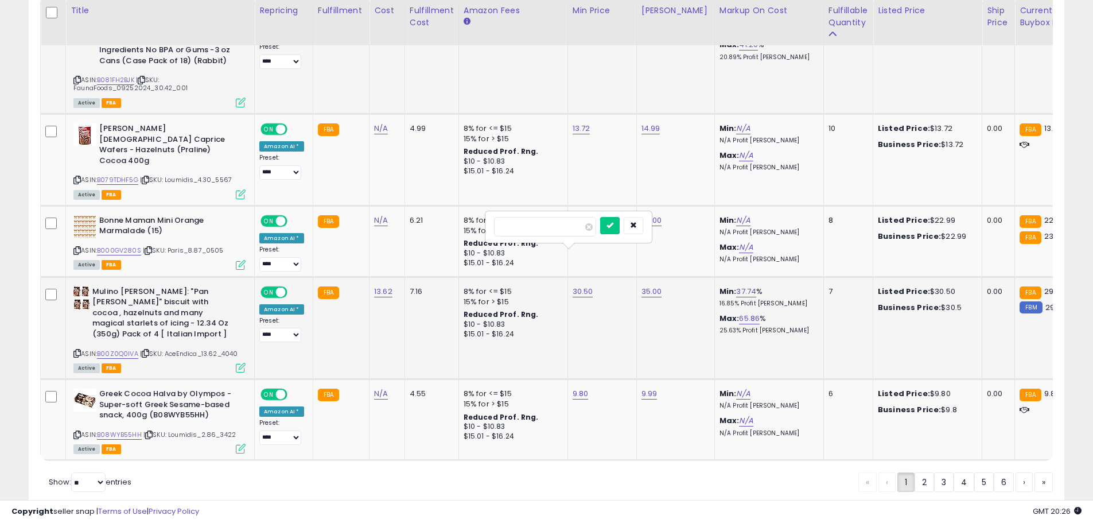
click at [511, 228] on input "*****" at bounding box center [545, 227] width 102 height 20
type input "*****"
click at [620, 230] on button "submit" at bounding box center [610, 225] width 20 height 17
click at [76, 431] on icon at bounding box center [76, 434] width 7 height 6
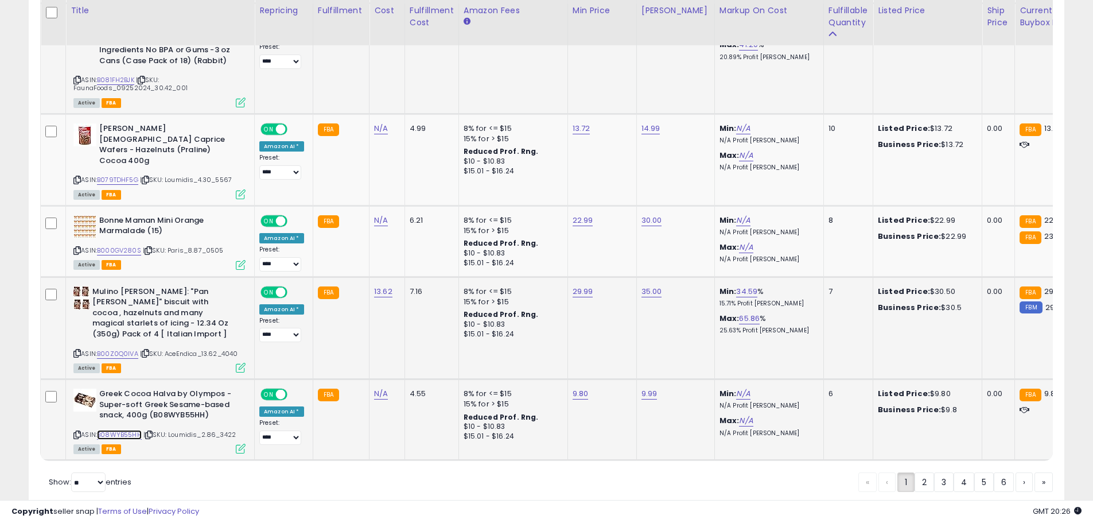
click at [110, 430] on link "B08WYB55HH" at bounding box center [119, 435] width 45 height 10
click at [954, 472] on link "2" at bounding box center [964, 482] width 21 height 20
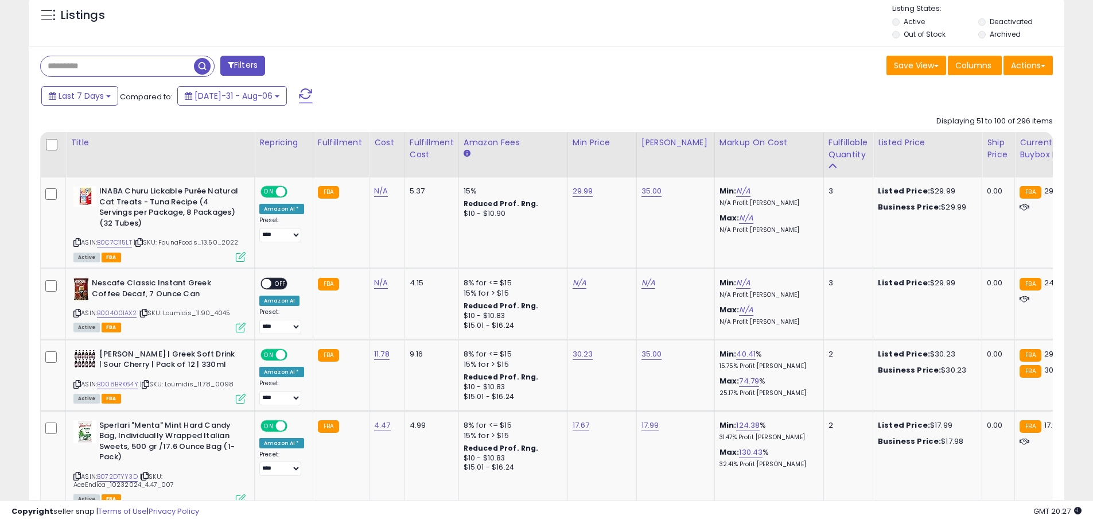
scroll to position [533, 0]
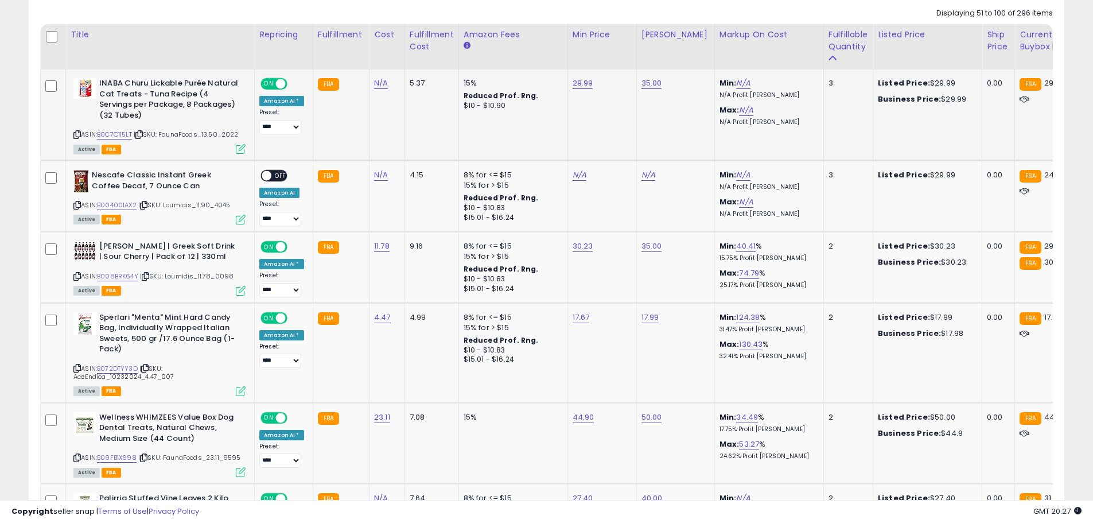
click at [77, 134] on icon at bounding box center [76, 134] width 7 height 6
click at [106, 133] on link "B0C7C115LT" at bounding box center [114, 135] width 35 height 10
click at [77, 136] on icon at bounding box center [76, 134] width 7 height 6
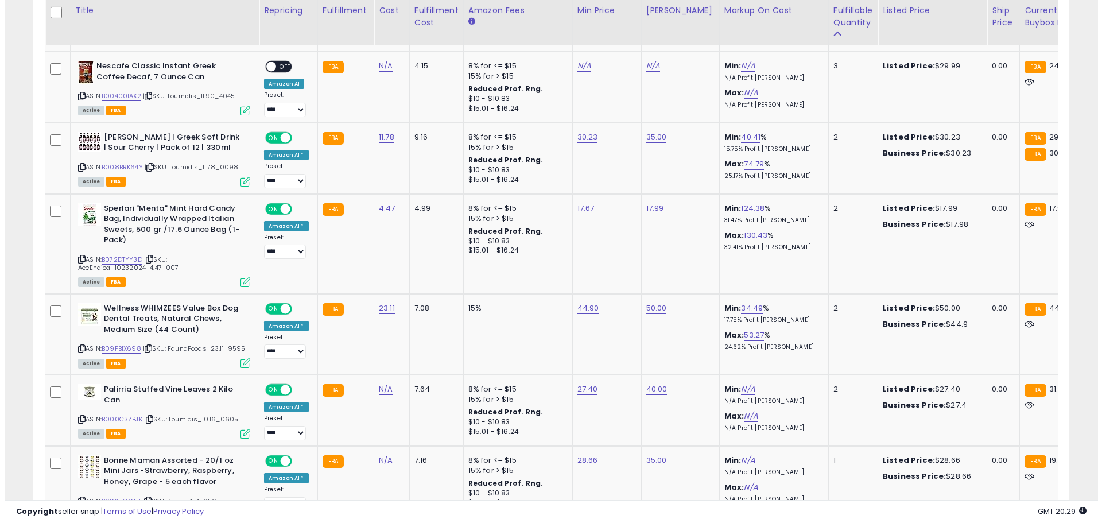
scroll to position [648, 0]
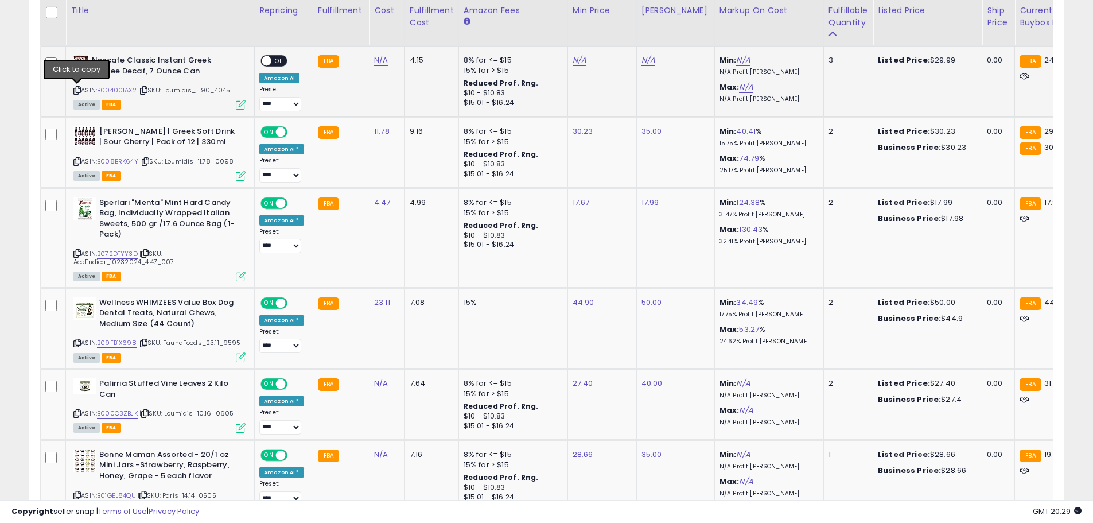
click at [76, 91] on icon at bounding box center [76, 90] width 7 height 6
click at [110, 92] on link "B004001AX2" at bounding box center [117, 90] width 40 height 10
click at [574, 59] on link "N/A" at bounding box center [580, 60] width 14 height 11
type input "*****"
click at [616, 38] on button "submit" at bounding box center [607, 30] width 20 height 17
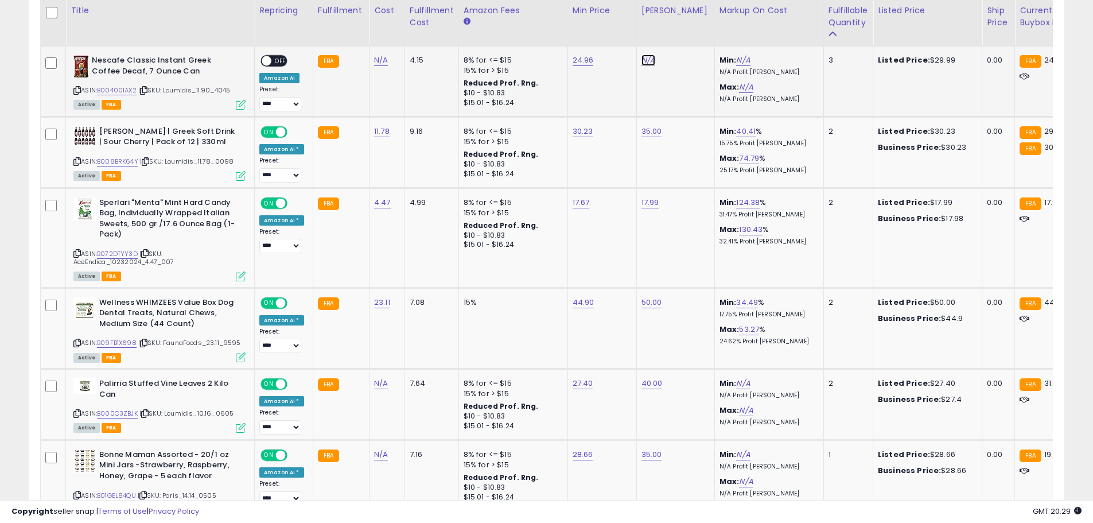
click at [648, 58] on link "N/A" at bounding box center [648, 60] width 14 height 11
type input "**"
click at [685, 34] on button "submit" at bounding box center [676, 30] width 20 height 17
click at [268, 58] on span at bounding box center [267, 61] width 10 height 10
click at [242, 104] on icon at bounding box center [241, 105] width 10 height 10
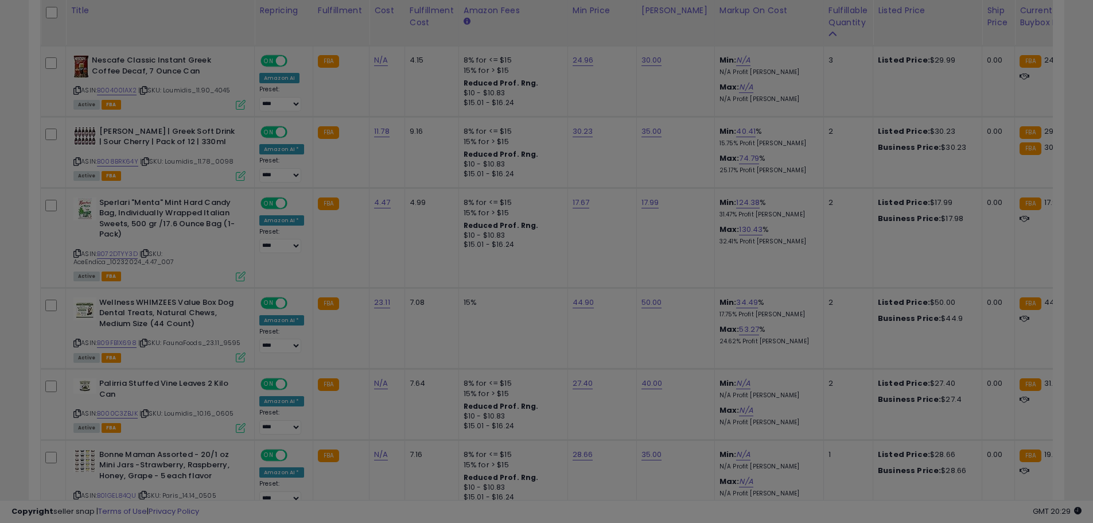
scroll to position [235, 606]
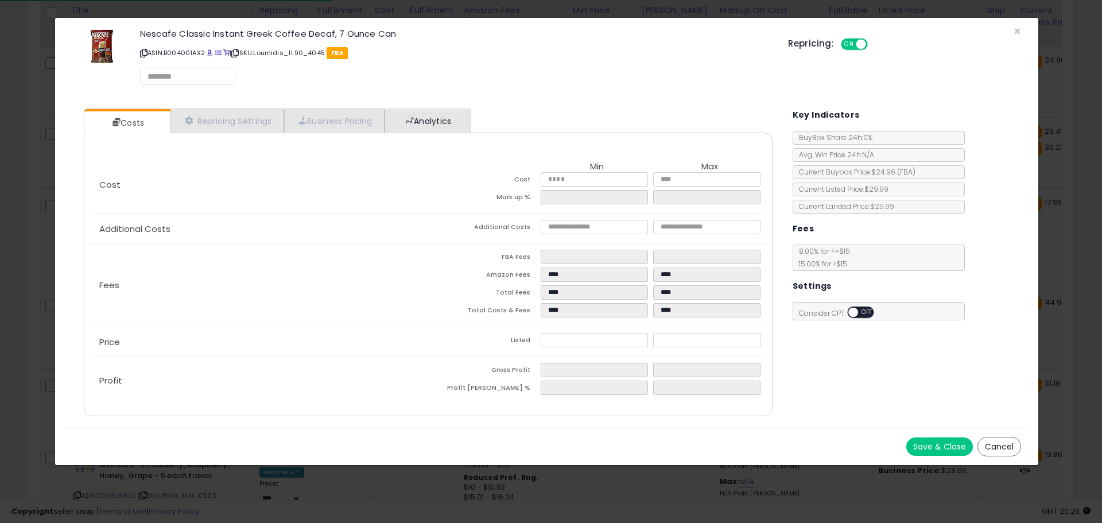
select select "*********"
click at [360, 123] on link "Business Pricing" at bounding box center [334, 122] width 100 height 24
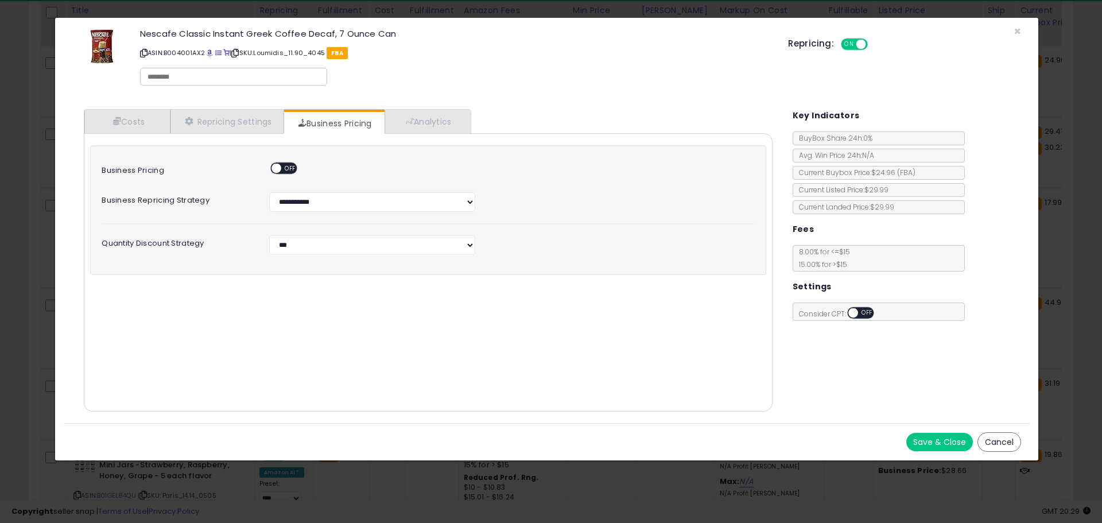
click at [287, 168] on span "OFF" at bounding box center [290, 169] width 18 height 10
click at [303, 238] on select "**********" at bounding box center [372, 245] width 206 height 20
select select "*******"
click at [269, 235] on select "**********" at bounding box center [372, 245] width 206 height 20
click at [231, 130] on link "Repricing Settings" at bounding box center [227, 122] width 114 height 24
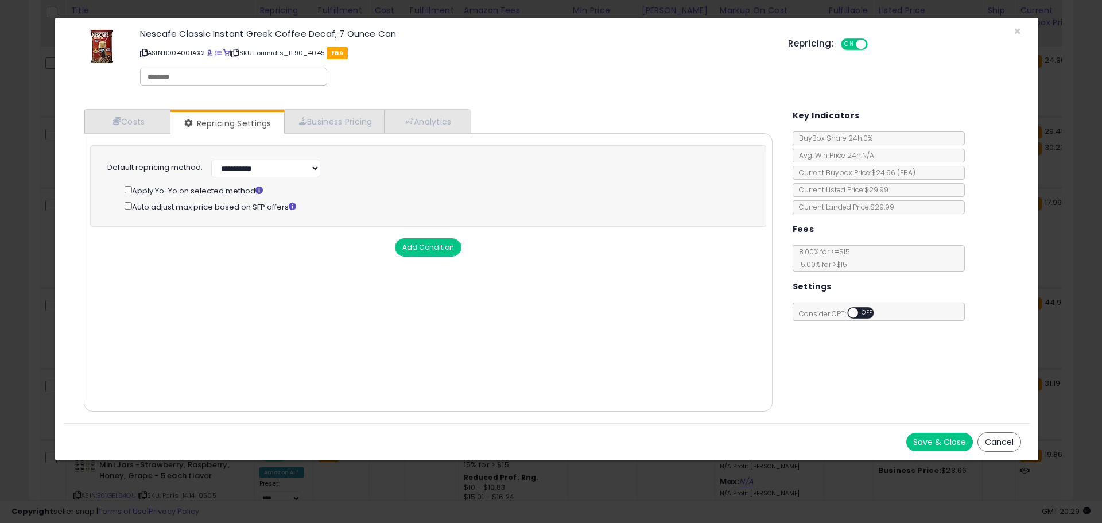
click at [411, 247] on button "Add Condition" at bounding box center [428, 247] width 67 height 18
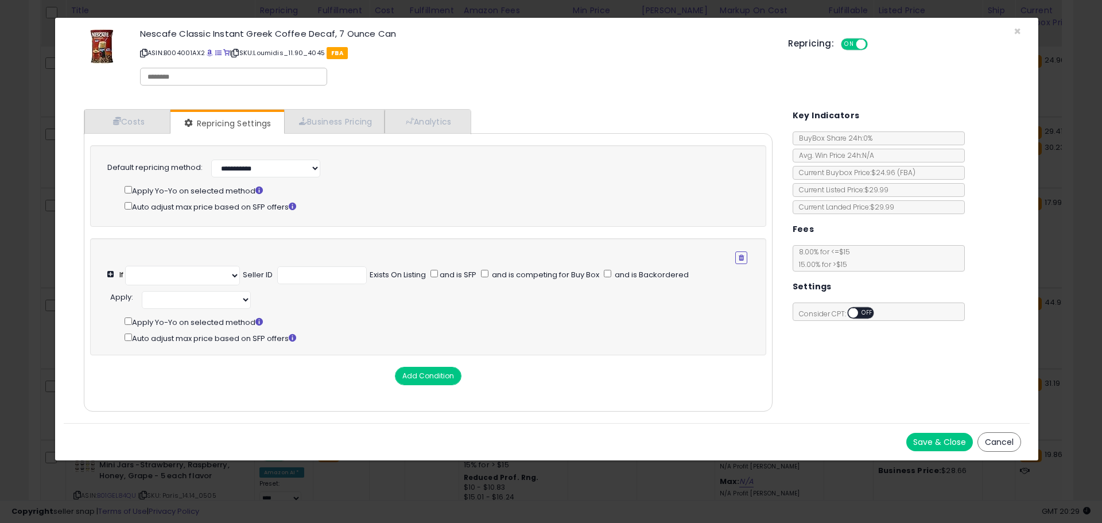
select select "**********"
select select "*********"
click at [176, 273] on select "**********" at bounding box center [182, 276] width 115 height 20
select select "**********"
click at [126, 266] on select "**********" at bounding box center [182, 276] width 115 height 20
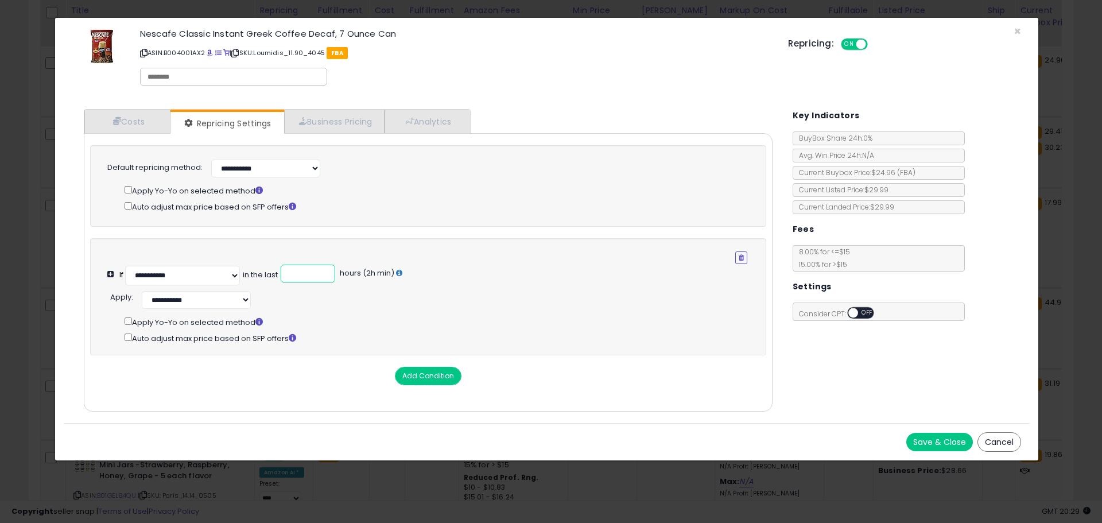
click at [295, 277] on input "number" at bounding box center [308, 274] width 55 height 18
type input "**"
click at [217, 306] on select "**********" at bounding box center [196, 300] width 109 height 18
select select "******"
click at [142, 291] on select "**********" at bounding box center [196, 300] width 109 height 18
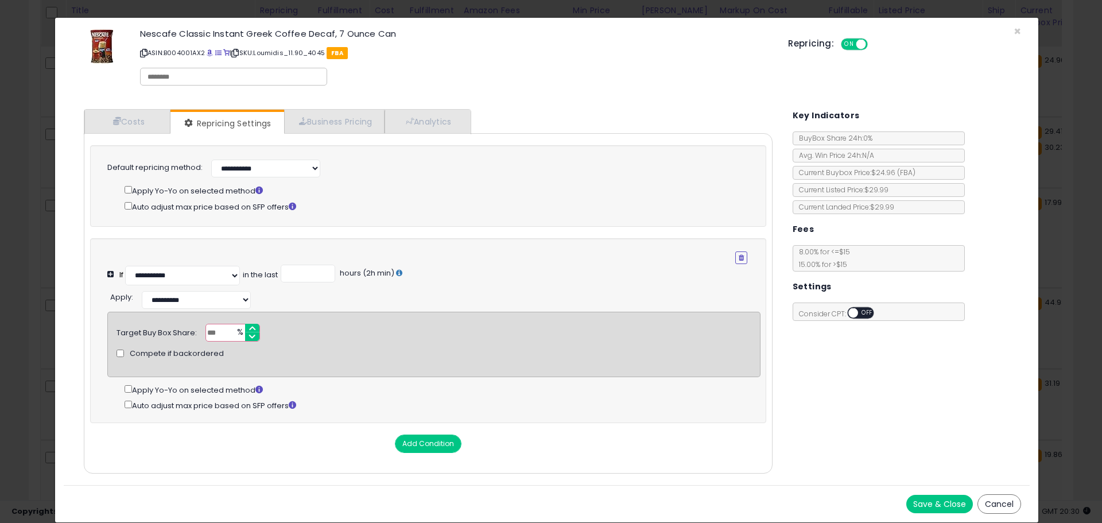
click at [227, 334] on input "number" at bounding box center [232, 333] width 55 height 18
type input "**"
click at [321, 473] on div "Cost Min Max Cost Mark up % Additional Costs Additional Costs" at bounding box center [428, 303] width 688 height 340
click at [920, 507] on button "Save & Close" at bounding box center [939, 504] width 67 height 18
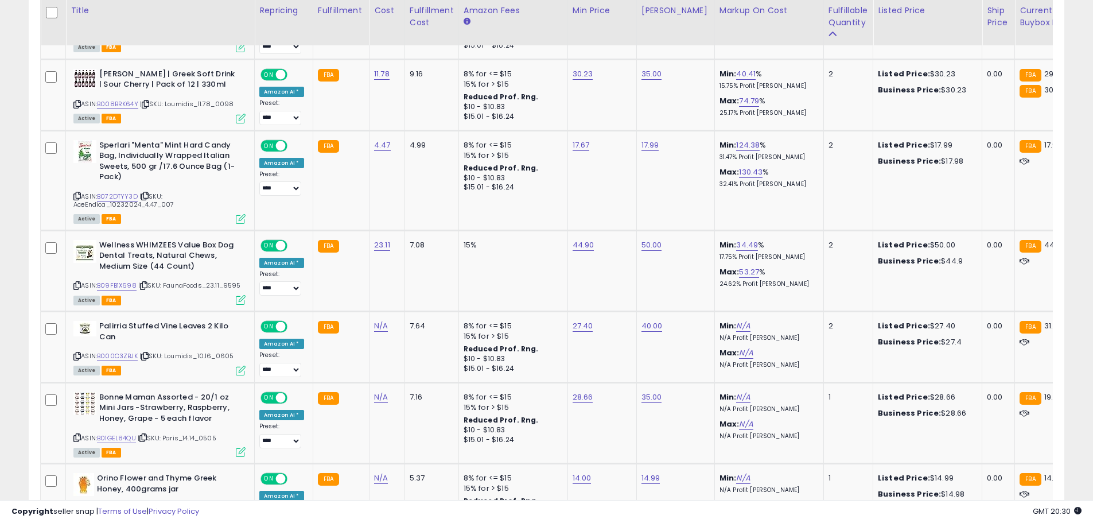
scroll to position [711, 0]
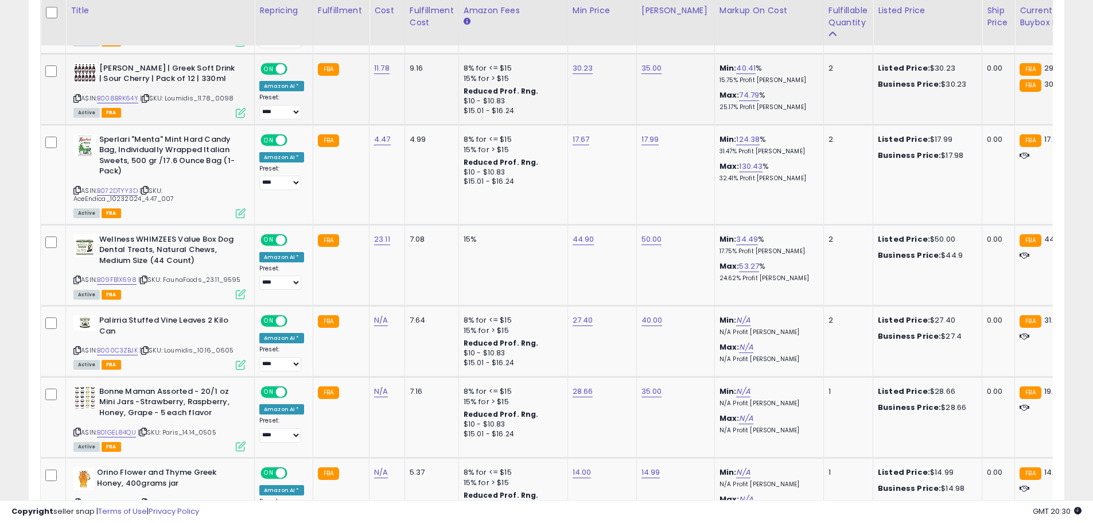
click at [76, 98] on icon at bounding box center [76, 98] width 7 height 6
click at [113, 97] on link "B008BRK64Y" at bounding box center [117, 99] width 41 height 10
click at [76, 190] on icon at bounding box center [76, 190] width 7 height 6
click at [116, 189] on link "B072DTYY3D" at bounding box center [117, 191] width 41 height 10
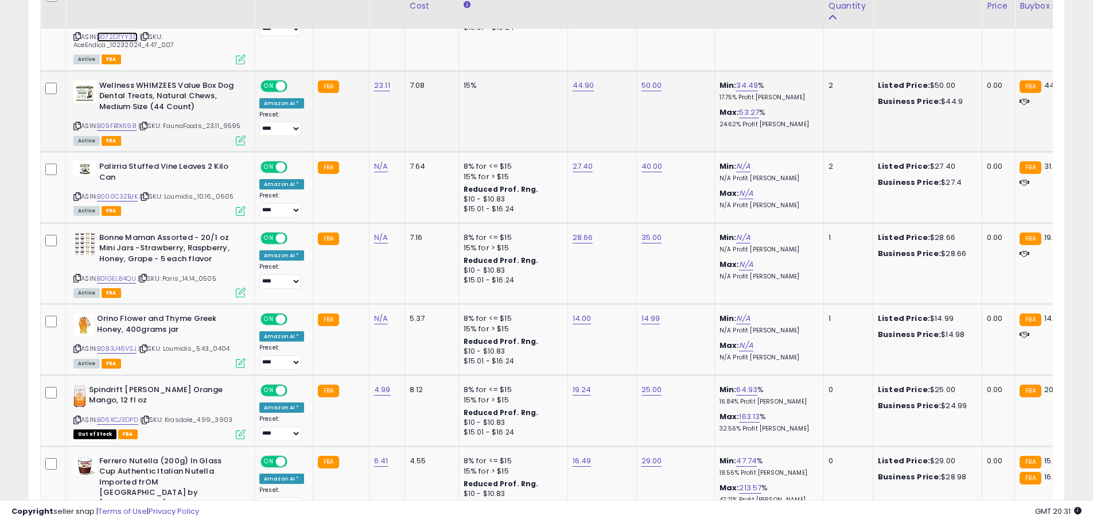
scroll to position [883, 0]
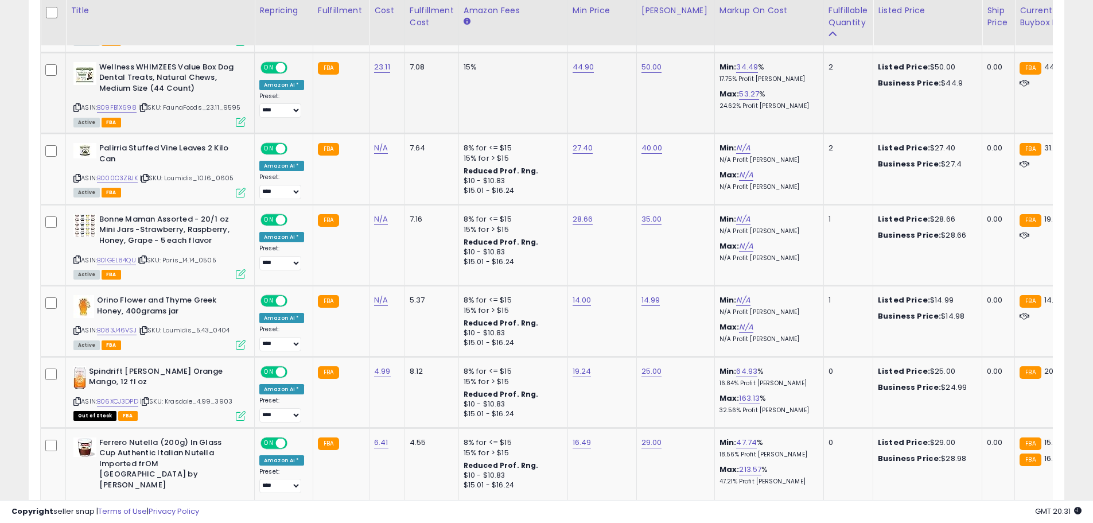
click at [76, 107] on icon at bounding box center [76, 107] width 7 height 6
click at [114, 107] on link "B09FB1X698" at bounding box center [117, 108] width 40 height 10
click at [77, 177] on icon at bounding box center [76, 178] width 7 height 6
click at [129, 176] on link "B000C3ZBJK" at bounding box center [117, 178] width 41 height 10
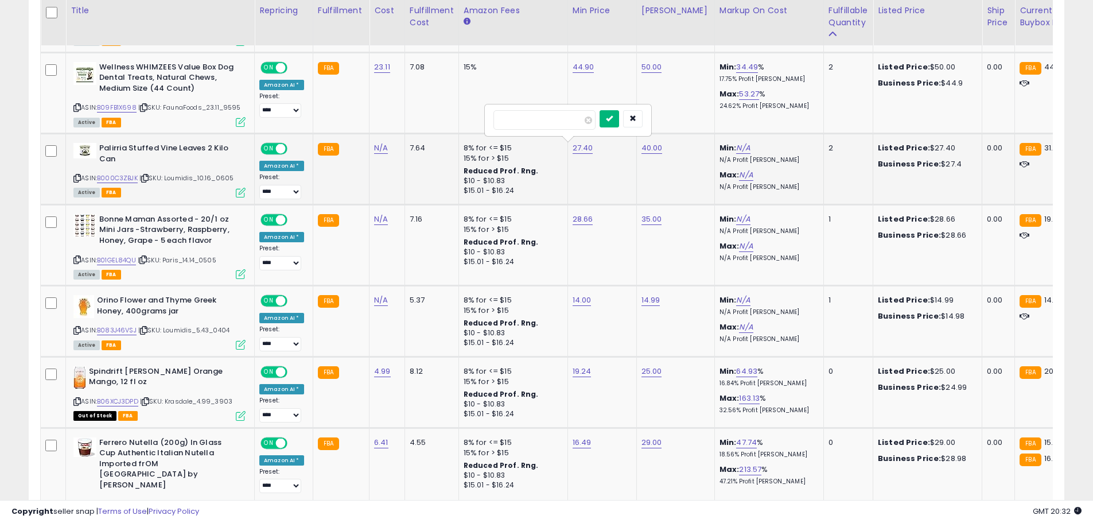
type input "*****"
click at [619, 125] on button "submit" at bounding box center [610, 118] width 20 height 17
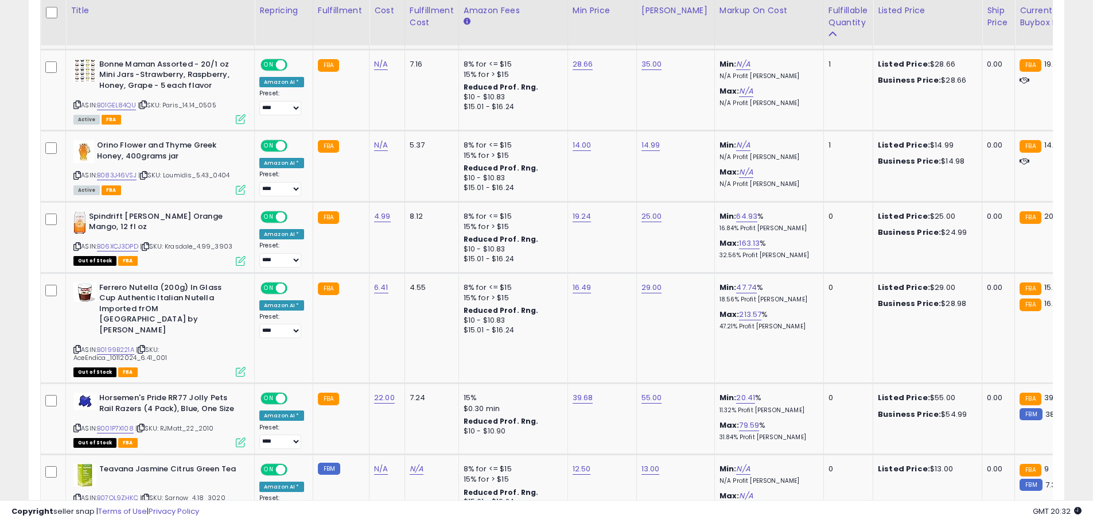
scroll to position [1044, 0]
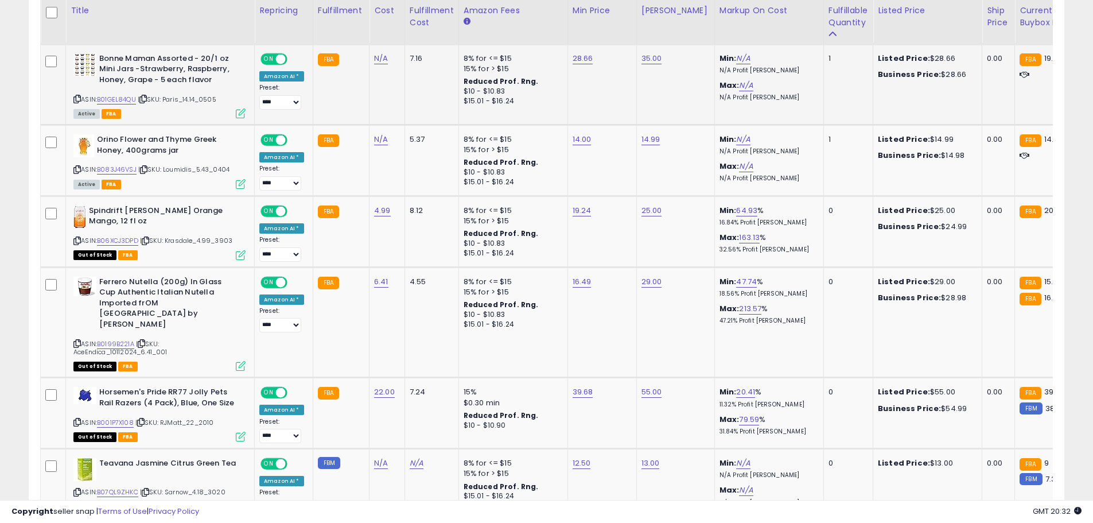
click at [79, 98] on icon at bounding box center [76, 99] width 7 height 6
click at [123, 99] on link "B01GEL84QU" at bounding box center [116, 100] width 39 height 10
click at [75, 169] on icon at bounding box center [76, 169] width 7 height 6
click at [115, 170] on link "B083J46VSJ" at bounding box center [117, 170] width 40 height 10
